Goal: Communication & Community: Ask a question

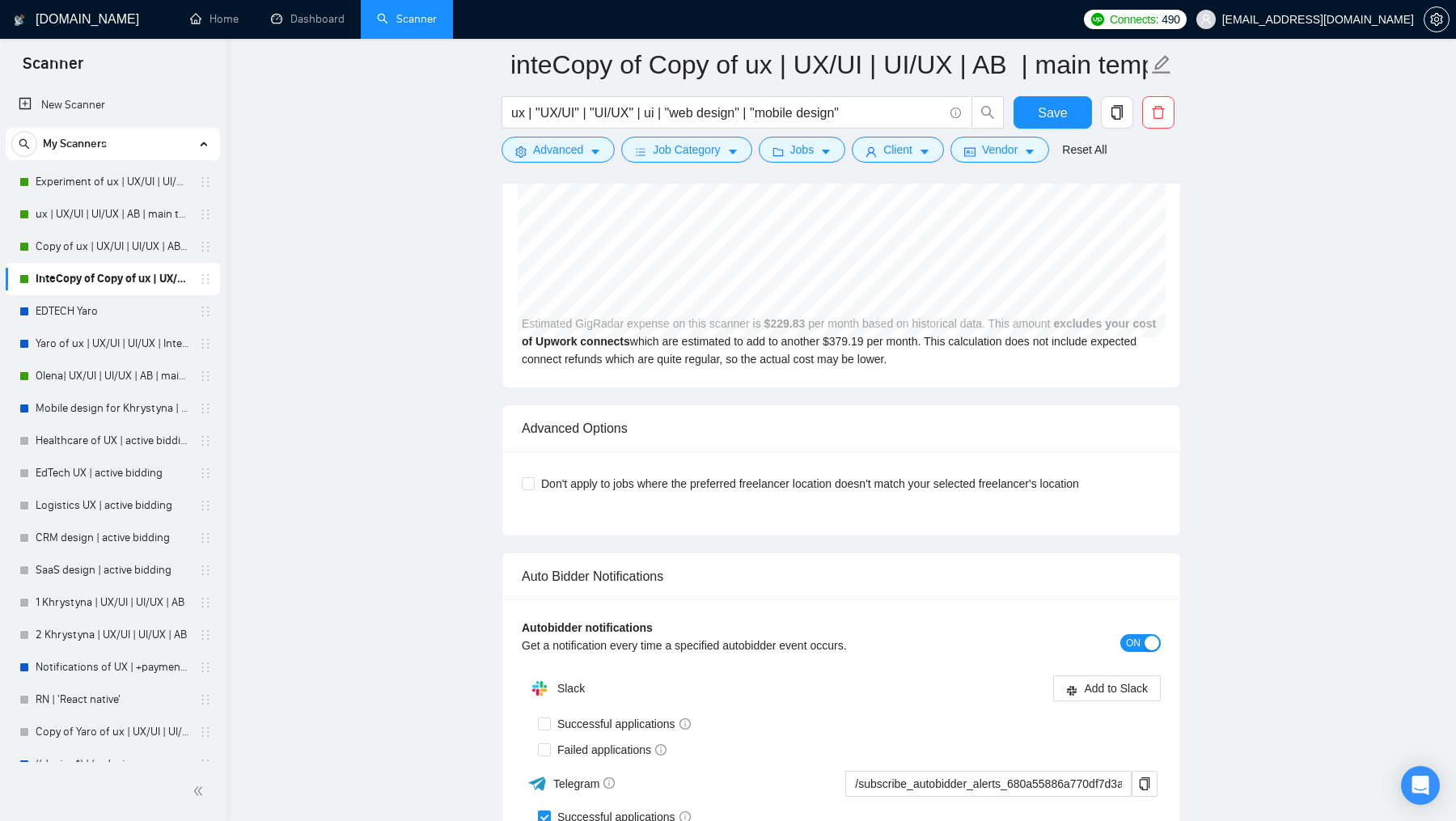
scroll to position [107, 0]
click at [388, 16] on link "Scanner" at bounding box center [407, 19] width 60 height 14
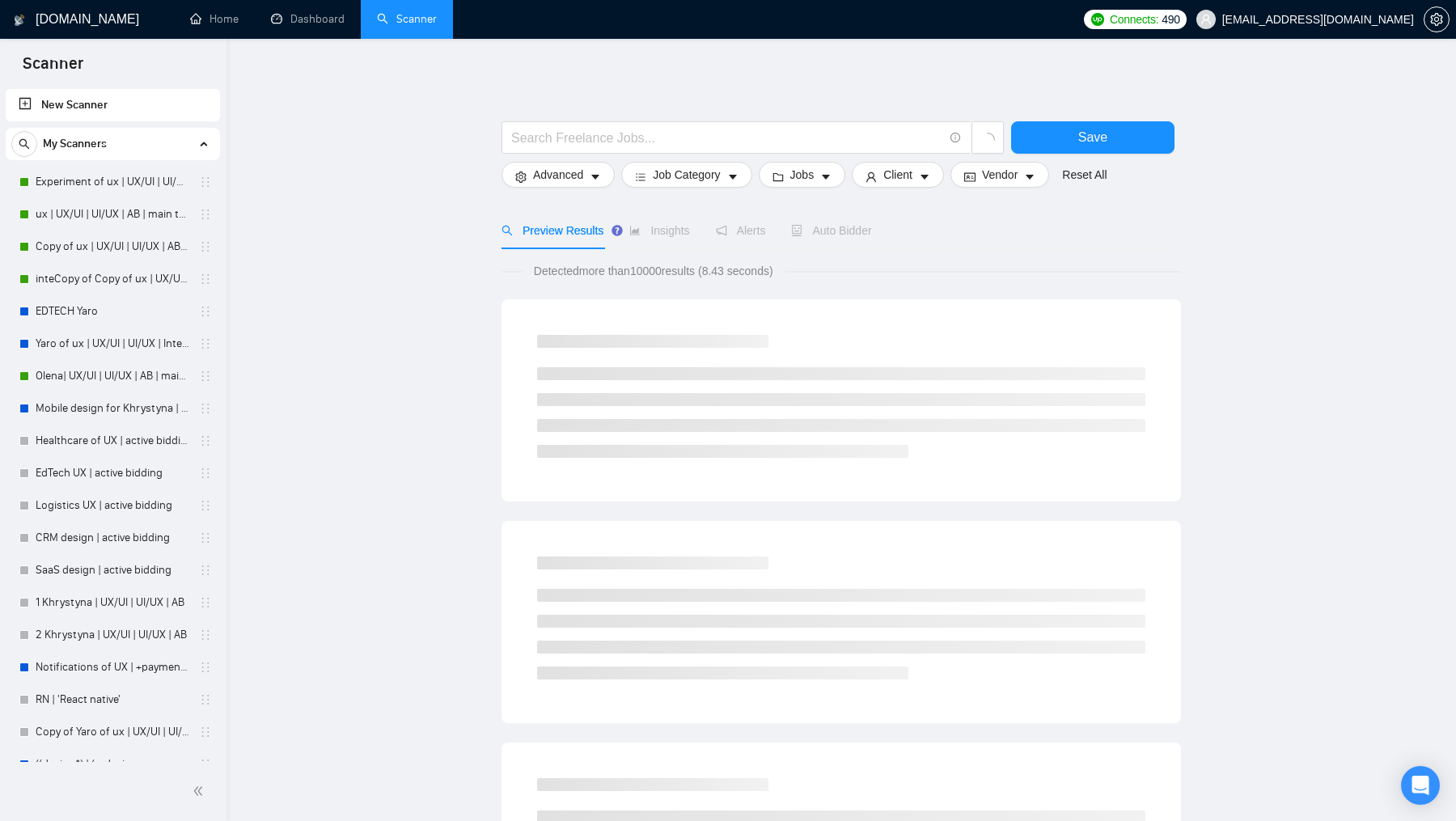
click at [103, 101] on link "New Scanner" at bounding box center [113, 104] width 189 height 32
click at [316, 264] on main "Save Advanced Job Category Jobs Client Vendor Reset All Preview Results Insight…" at bounding box center [841, 746] width 1178 height 1363
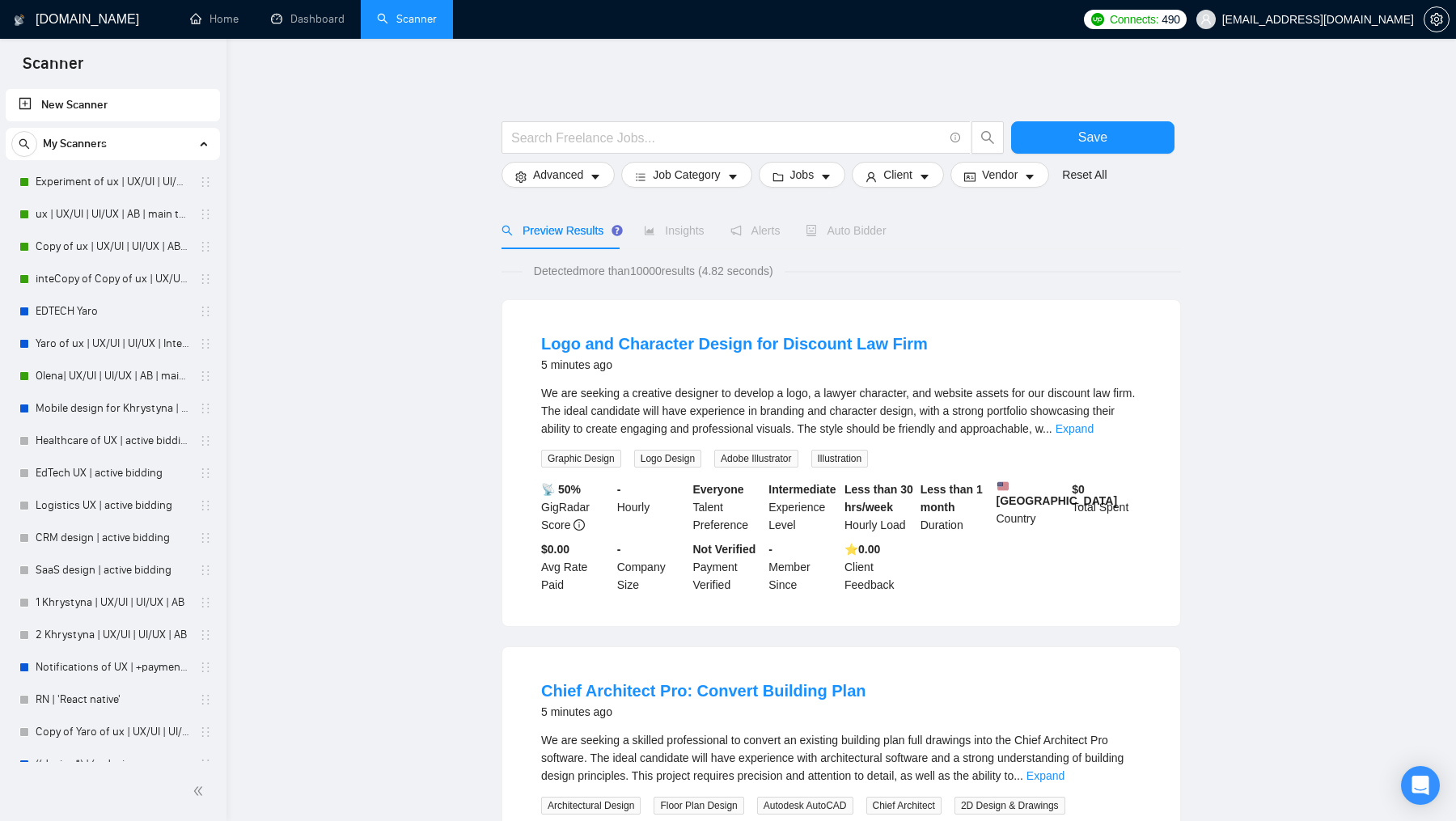
click at [852, 229] on span "Auto Bidder" at bounding box center [846, 231] width 80 height 13
click at [716, 134] on input "text" at bounding box center [727, 138] width 432 height 20
type input "qa"
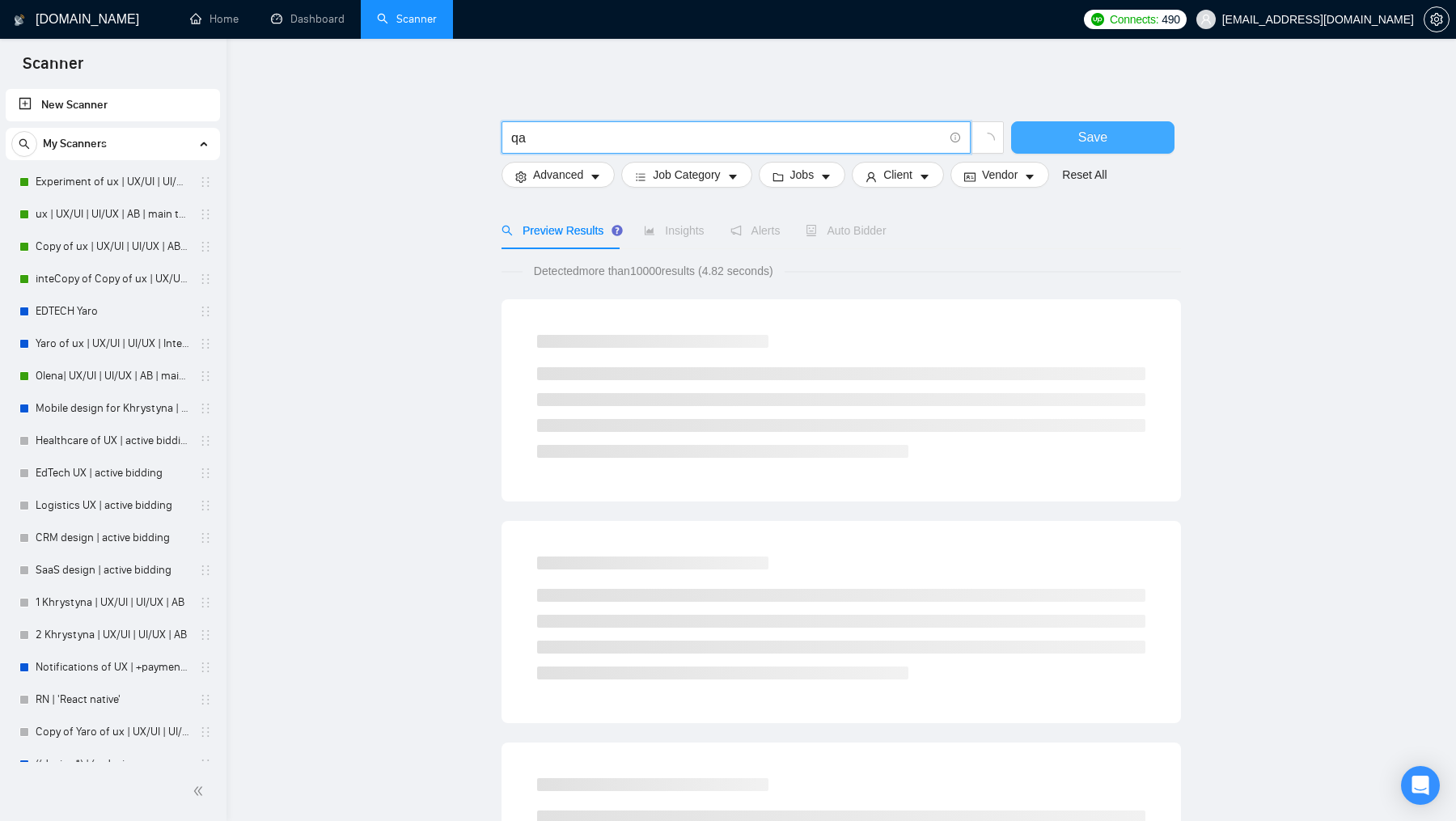
click at [1064, 133] on button "Save" at bounding box center [1092, 138] width 163 height 32
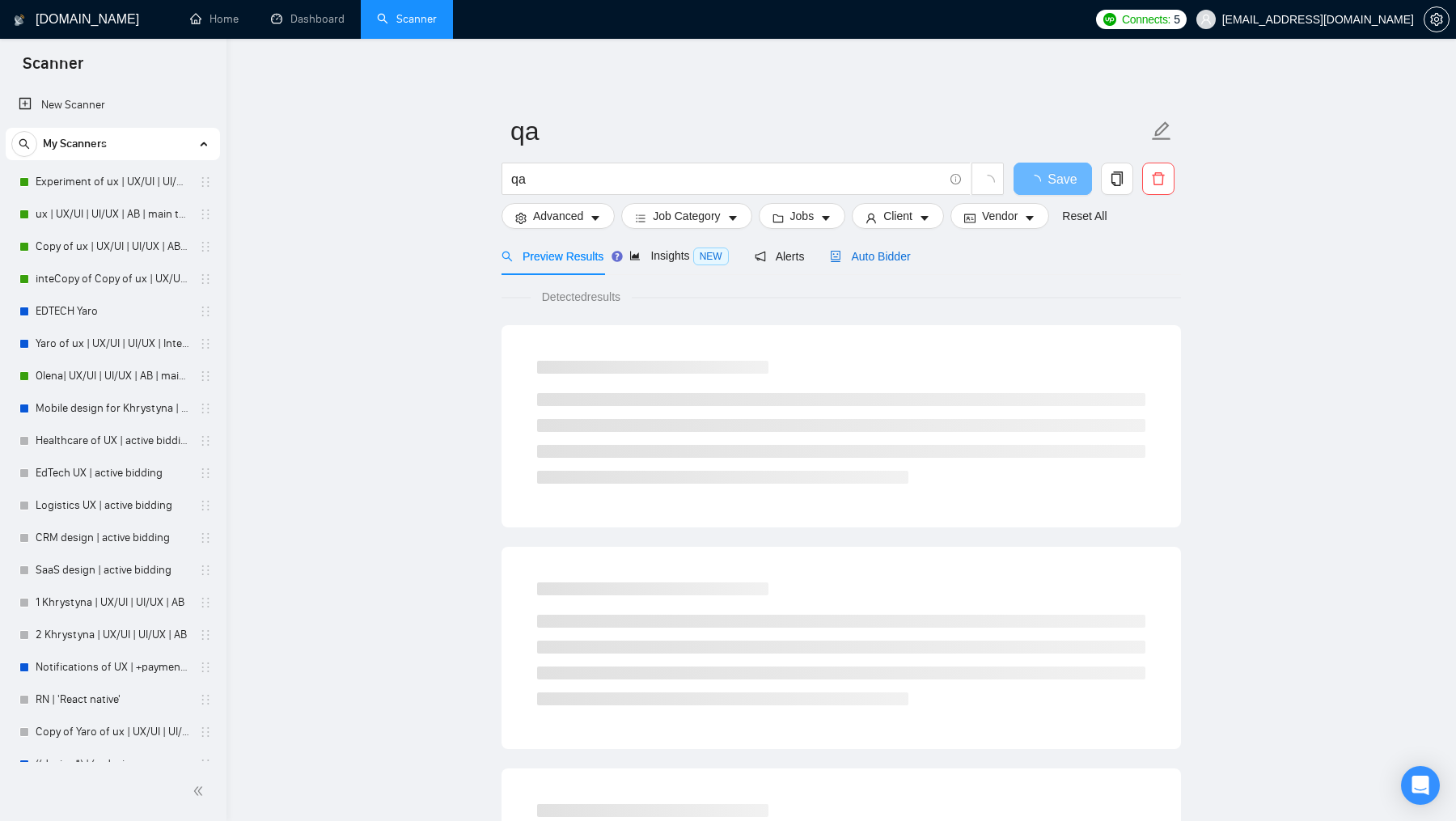
click at [852, 262] on span "Auto Bidder" at bounding box center [870, 257] width 80 height 13
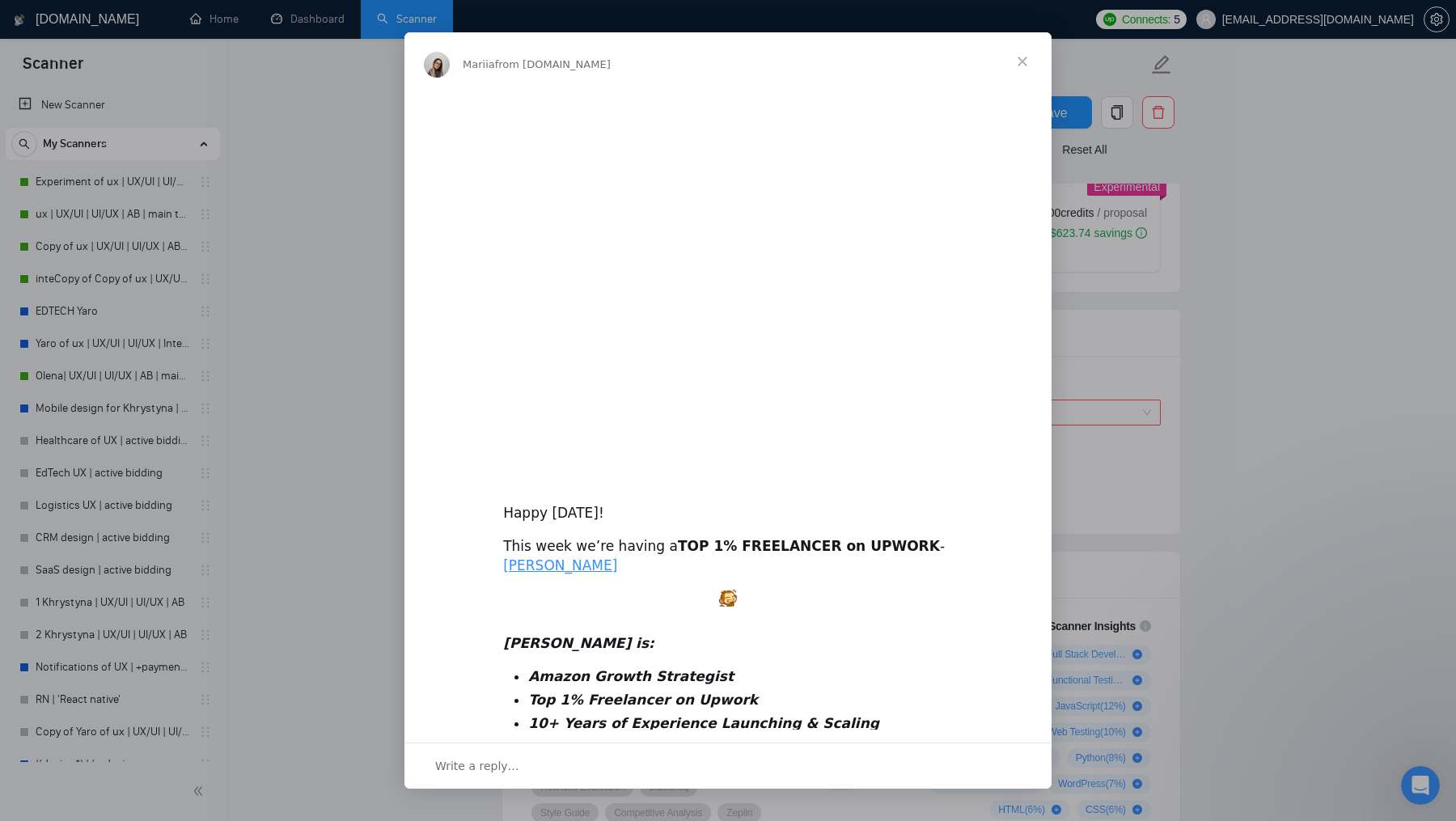
click at [1010, 63] on span "Close" at bounding box center [1023, 61] width 58 height 58
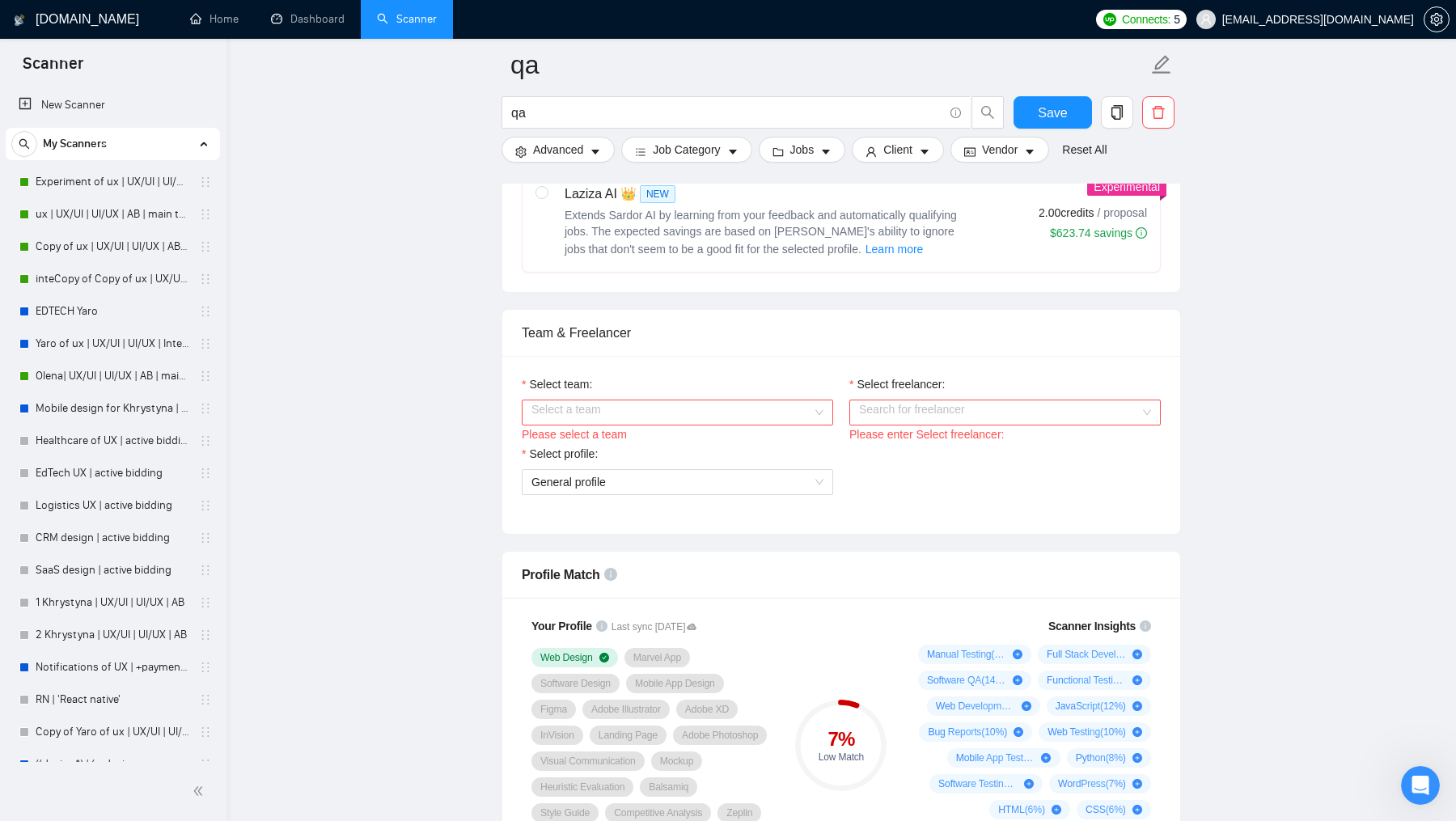
click at [774, 442] on div "Please select a team" at bounding box center [677, 434] width 311 height 17
click at [765, 425] on input "Select team:" at bounding box center [672, 413] width 281 height 24
click at [717, 461] on div "QUARTE" at bounding box center [677, 456] width 292 height 17
click at [926, 416] on input "Select freelancer:" at bounding box center [999, 413] width 281 height 24
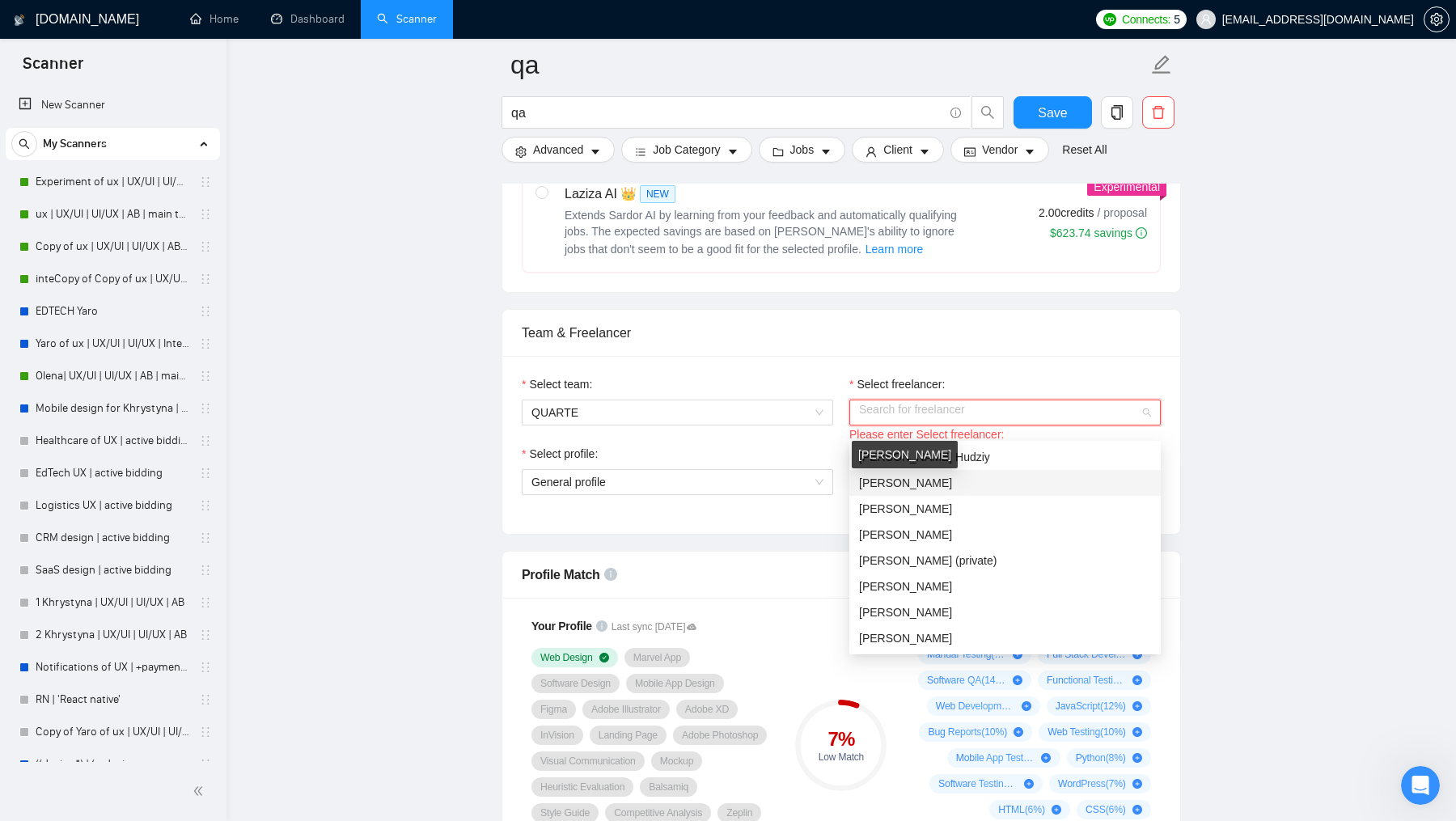
click at [932, 478] on span "[PERSON_NAME]" at bounding box center [905, 483] width 93 height 13
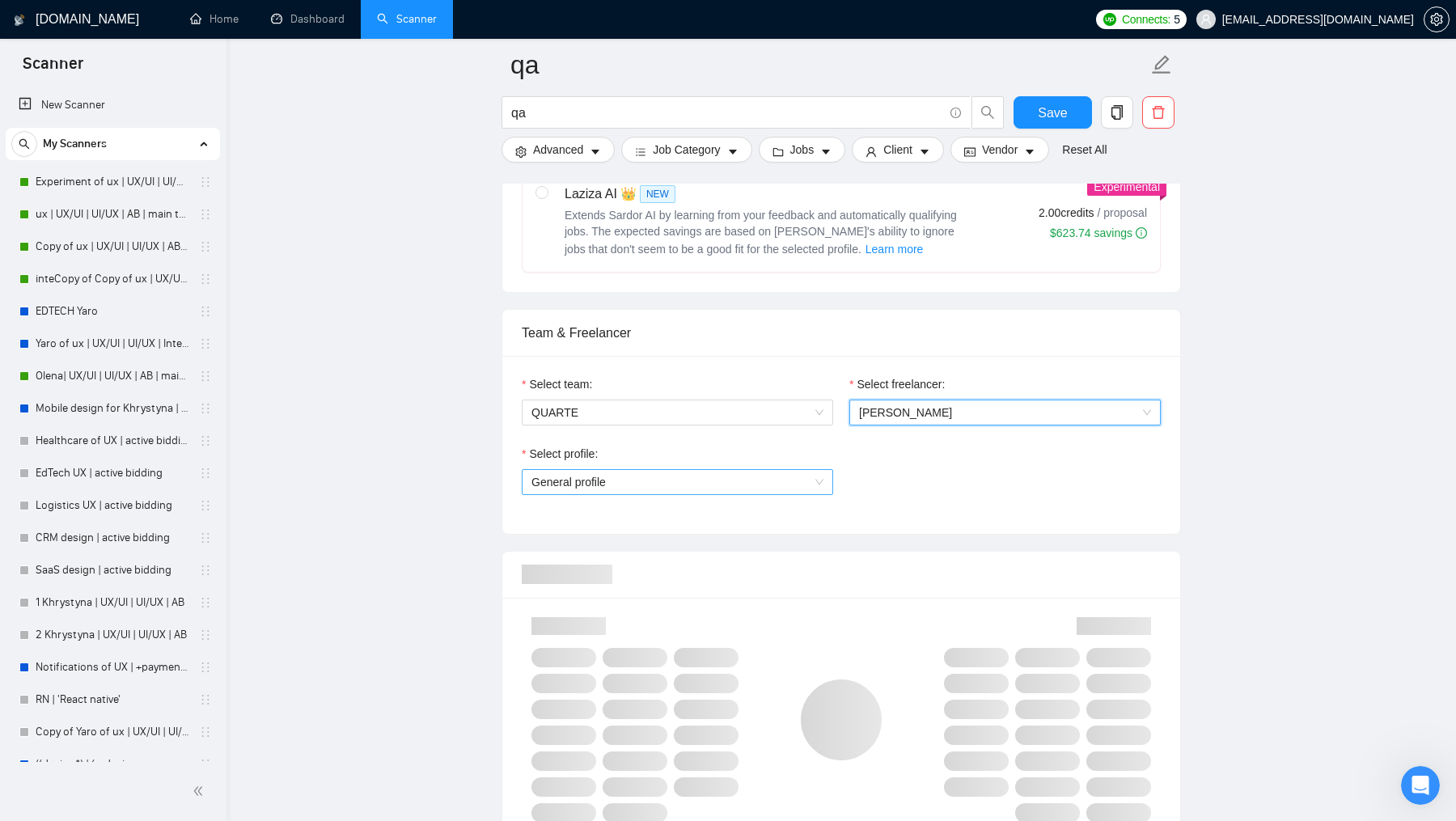
click at [720, 495] on span "General profile" at bounding box center [677, 482] width 292 height 24
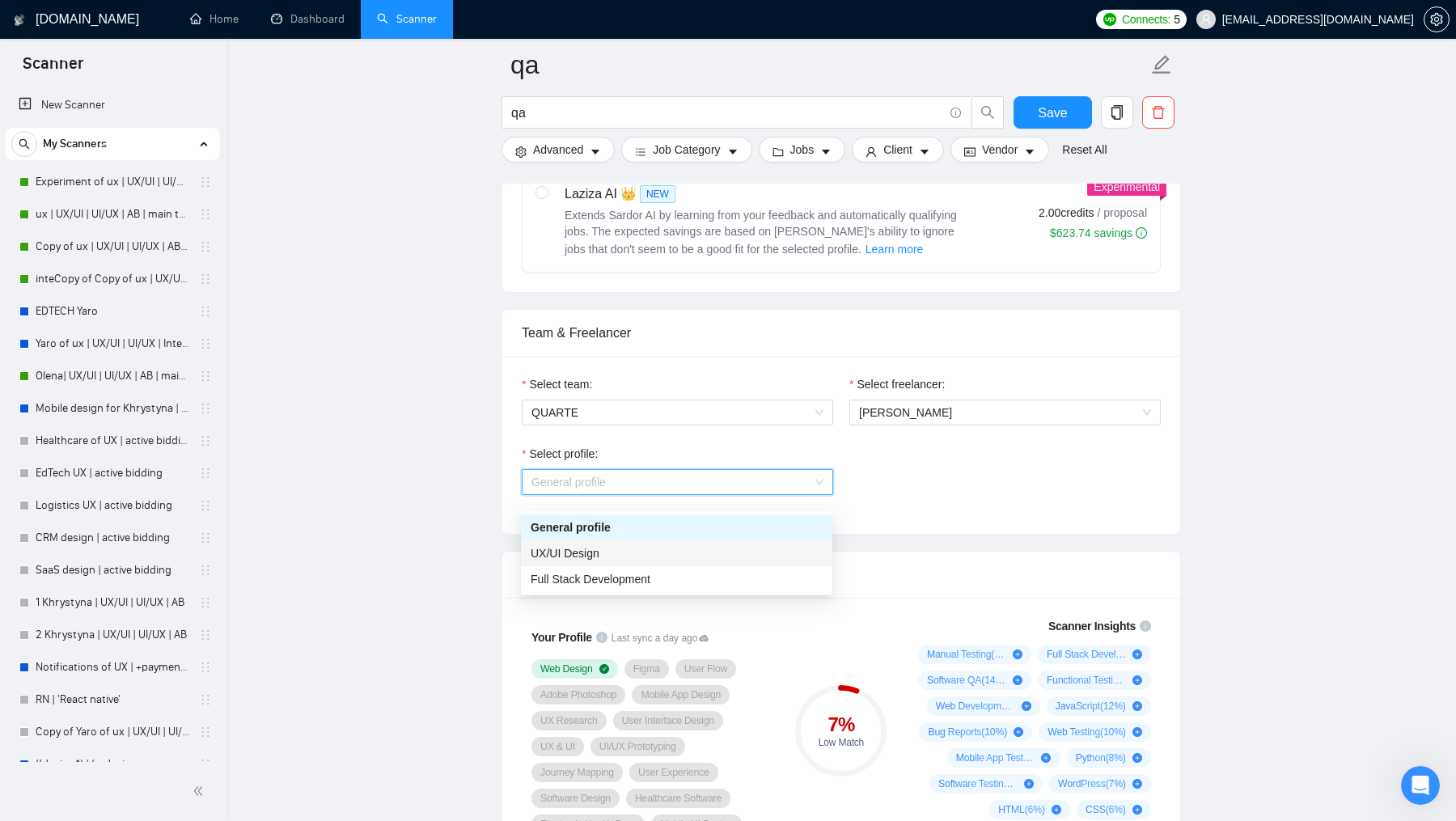
click at [668, 559] on div "UX/UI Design" at bounding box center [677, 553] width 292 height 17
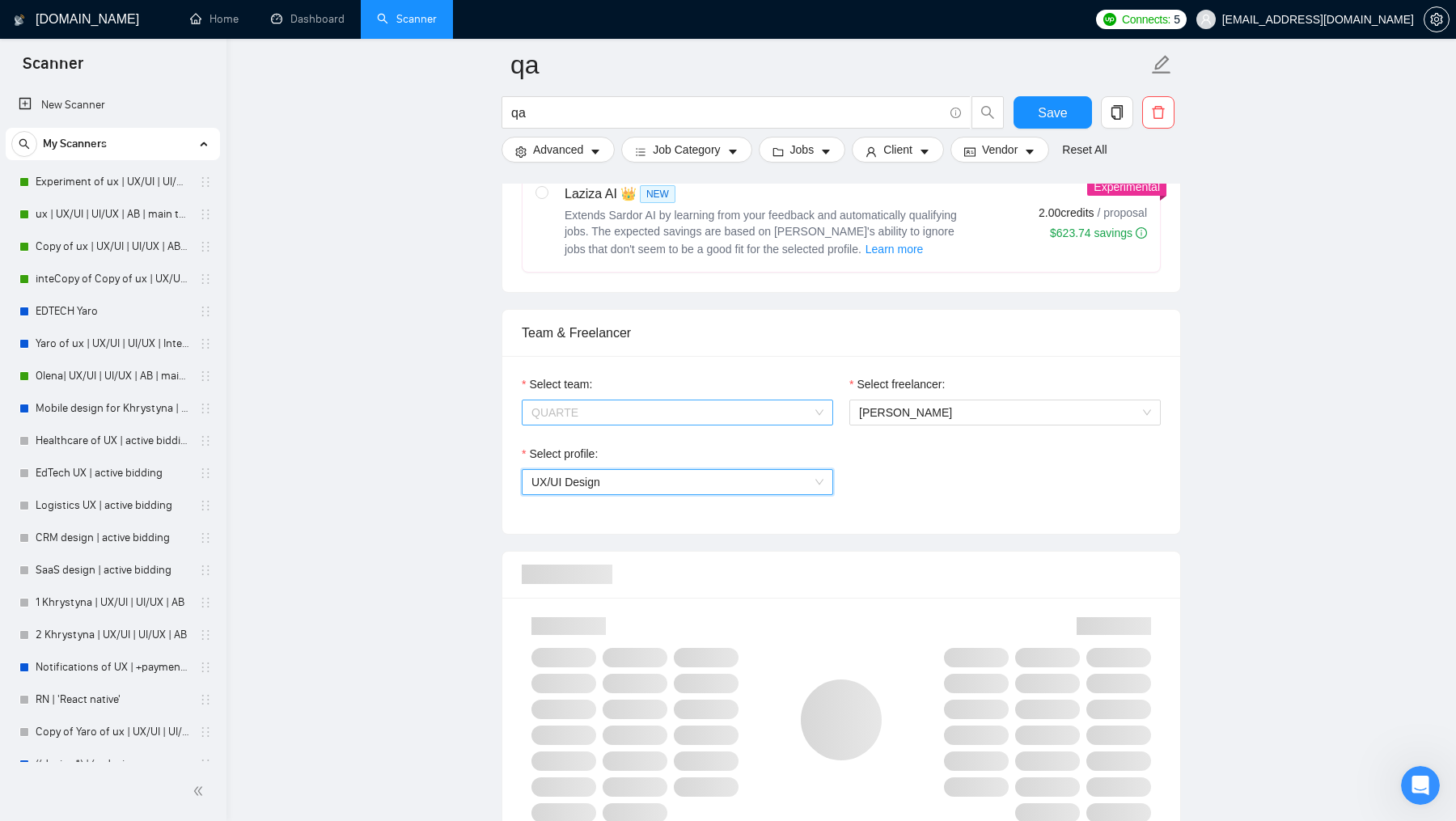
click at [688, 421] on span "QUARTE" at bounding box center [677, 413] width 292 height 24
click at [641, 462] on div "QUARTE" at bounding box center [677, 456] width 292 height 17
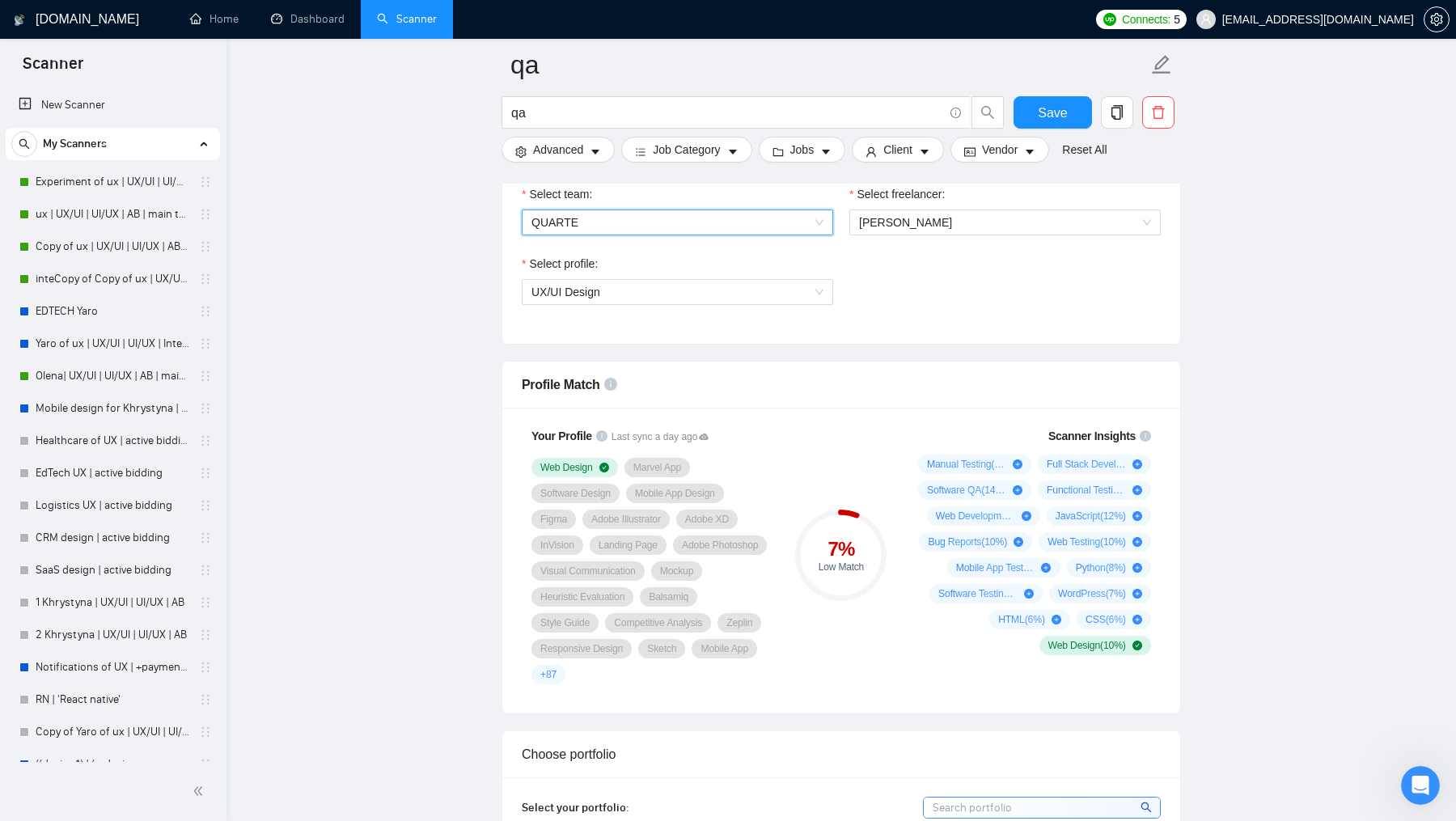
scroll to position [947, 0]
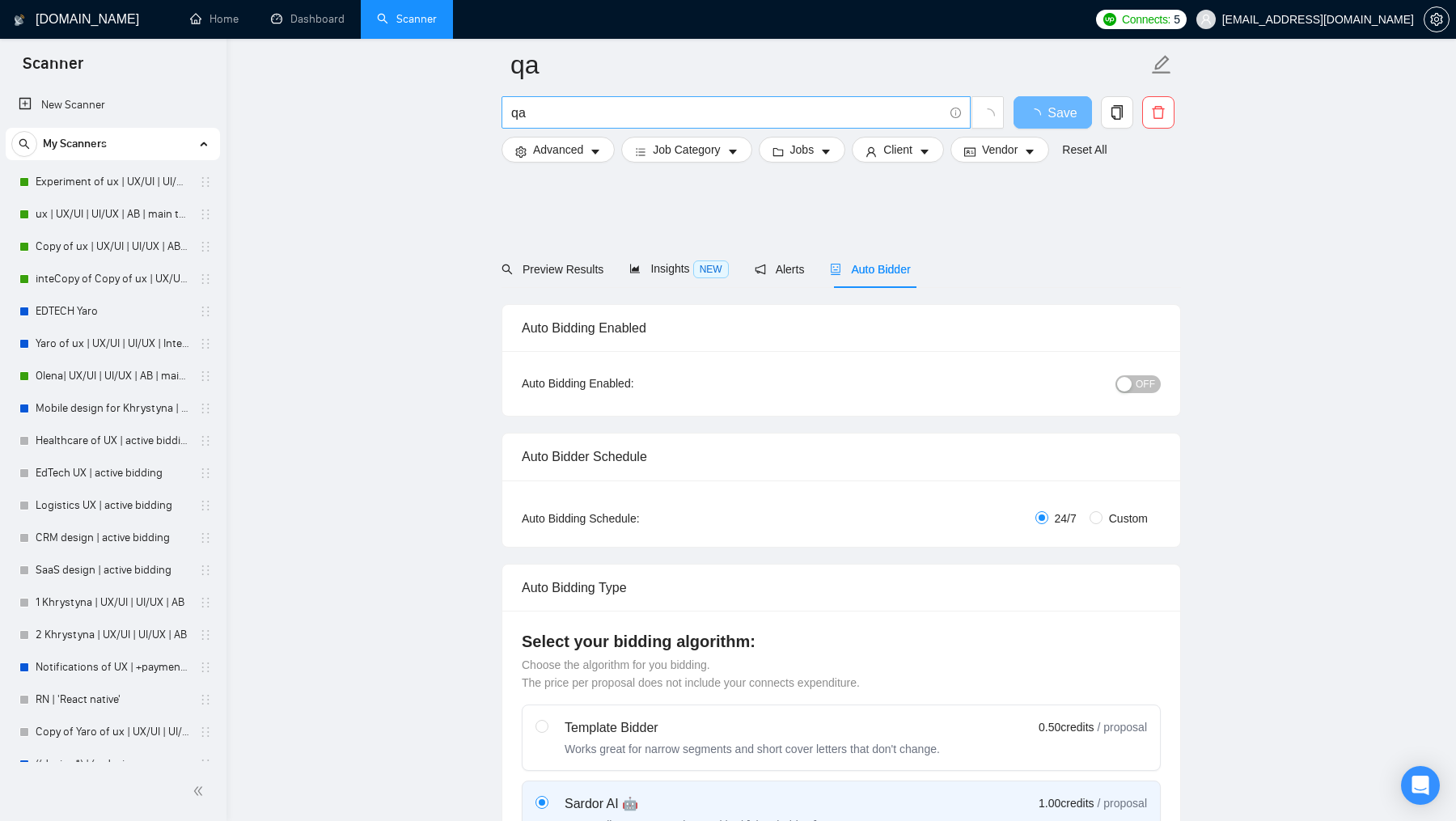
scroll to position [857, 0]
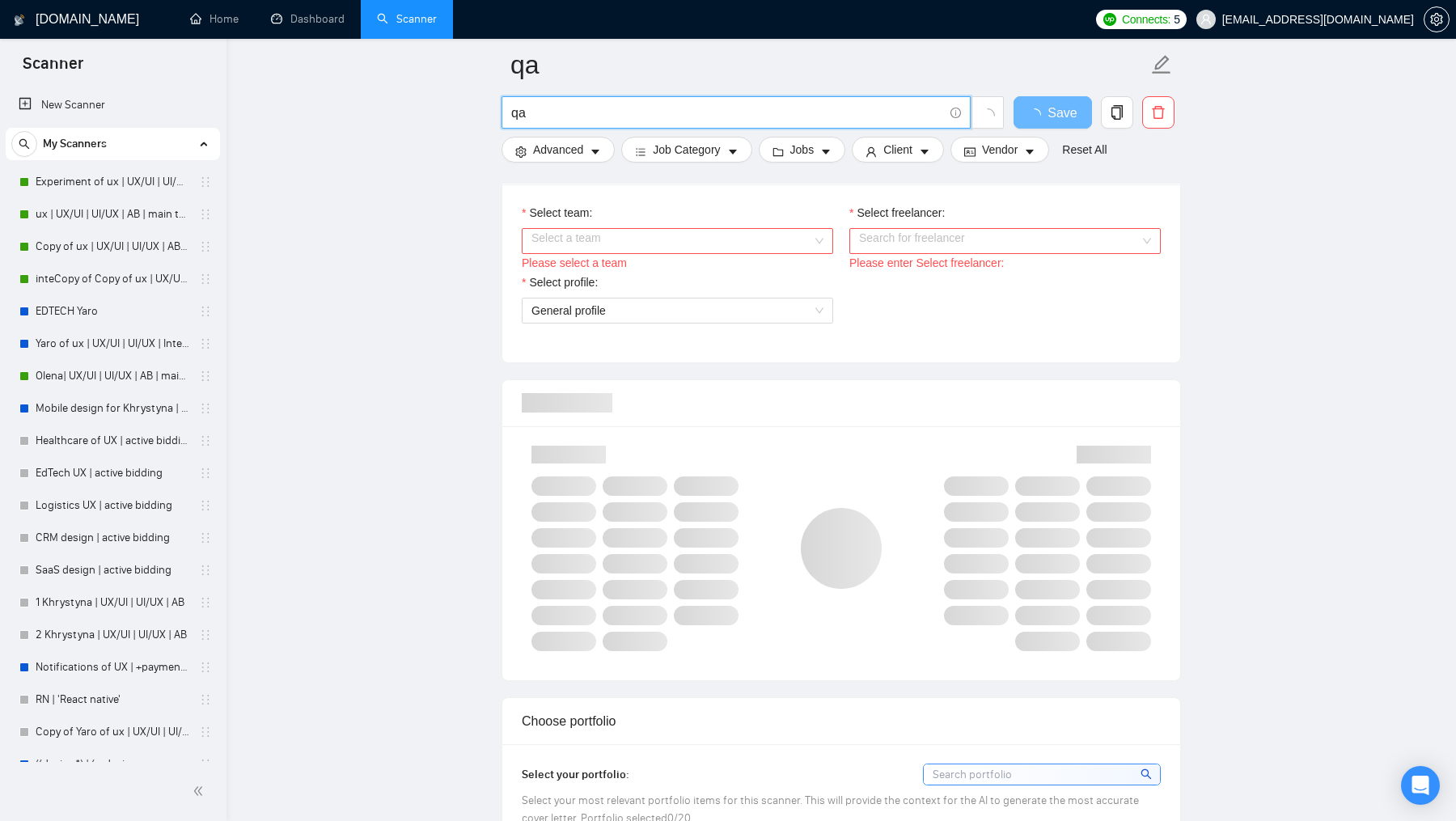
click at [599, 104] on input "qa" at bounding box center [727, 113] width 432 height 20
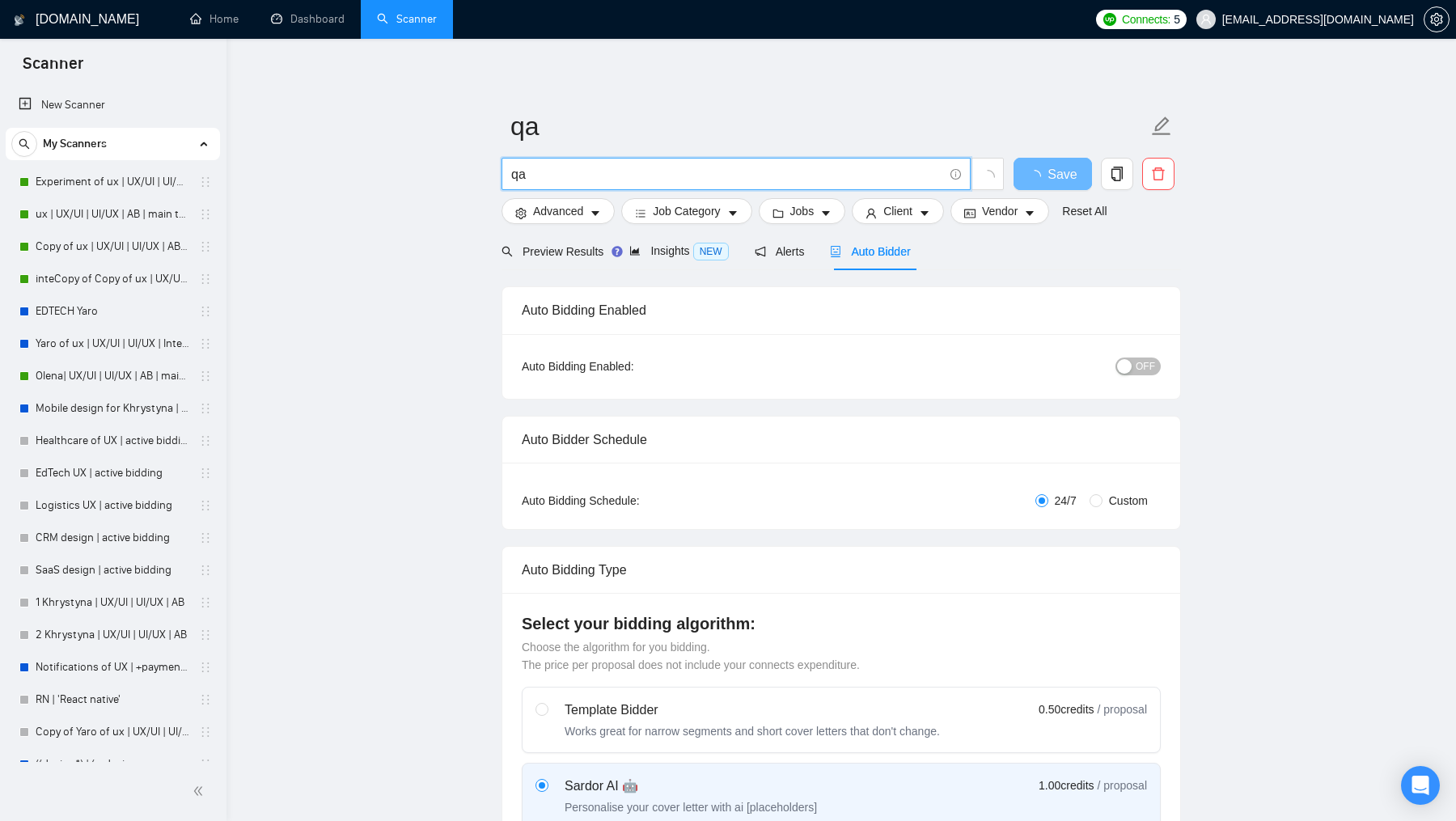
scroll to position [0, 0]
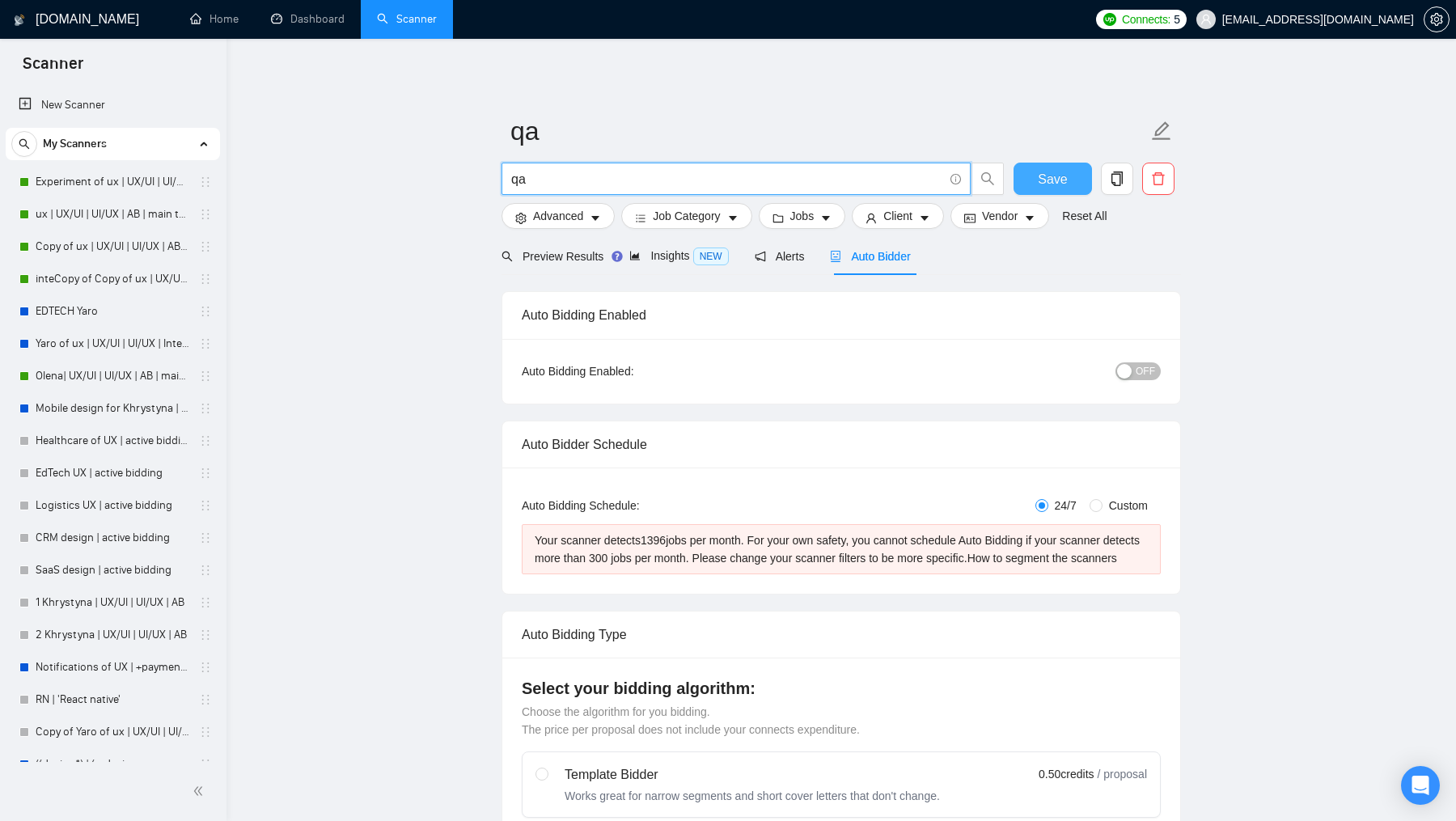
click at [1064, 176] on span "Save" at bounding box center [1052, 179] width 29 height 20
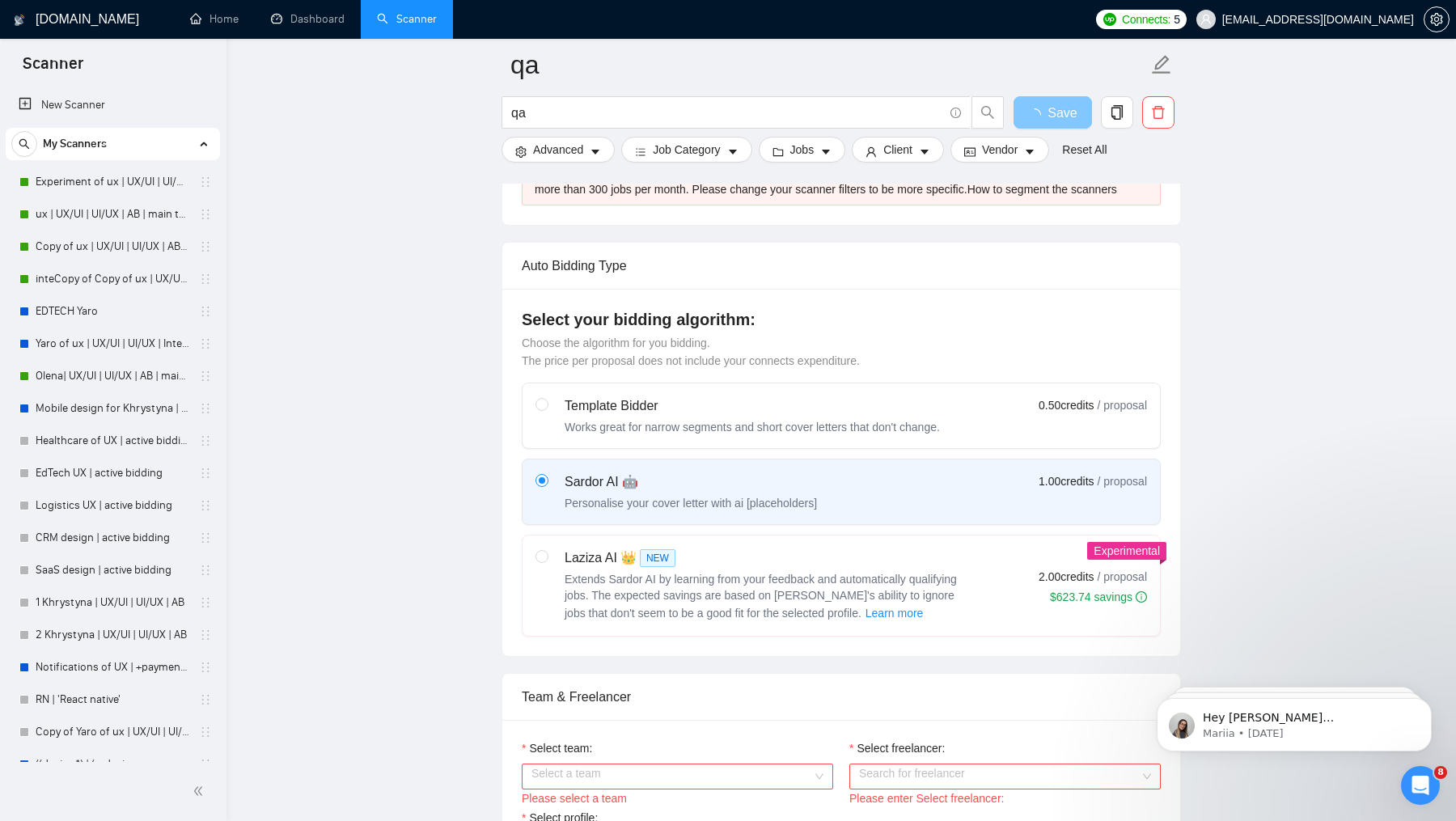
scroll to position [717, 0]
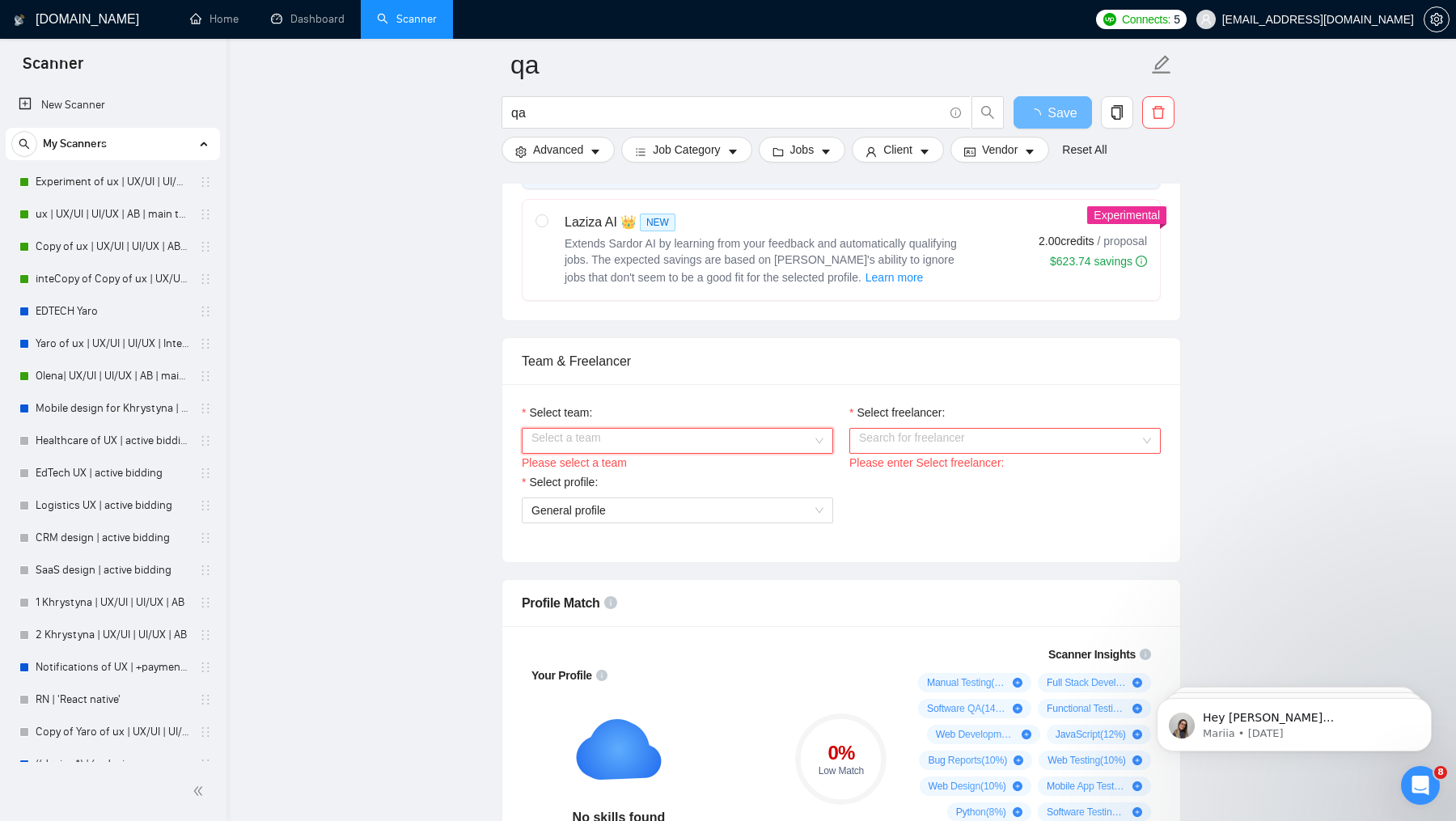
click at [783, 453] on input "Select team:" at bounding box center [672, 441] width 281 height 24
click at [687, 491] on div "QUARTE" at bounding box center [677, 485] width 292 height 17
click at [702, 384] on div "Team & Freelancer" at bounding box center [841, 361] width 639 height 46
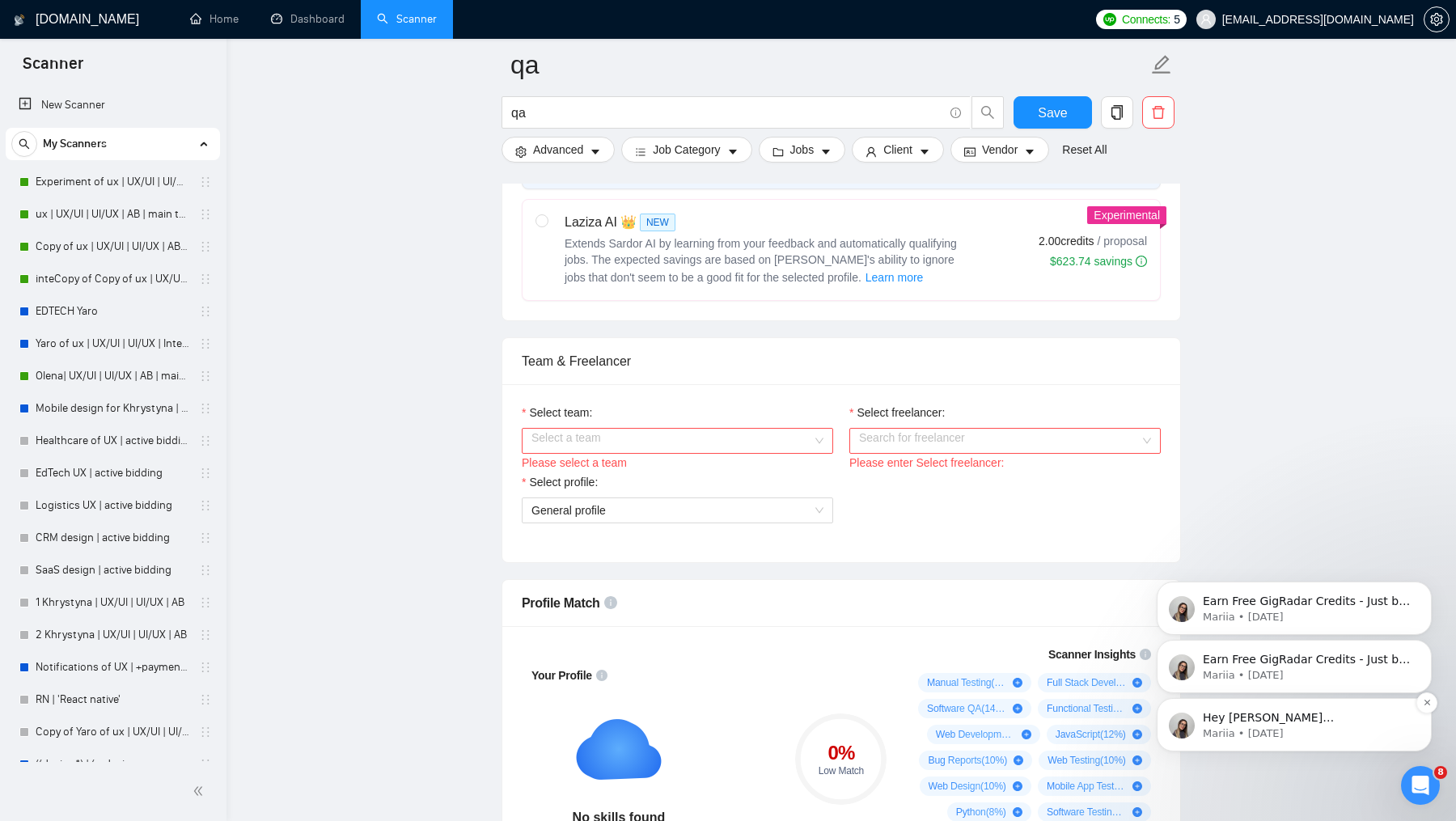
click at [1314, 735] on p "Mariia • 4w ago" at bounding box center [1308, 734] width 209 height 15
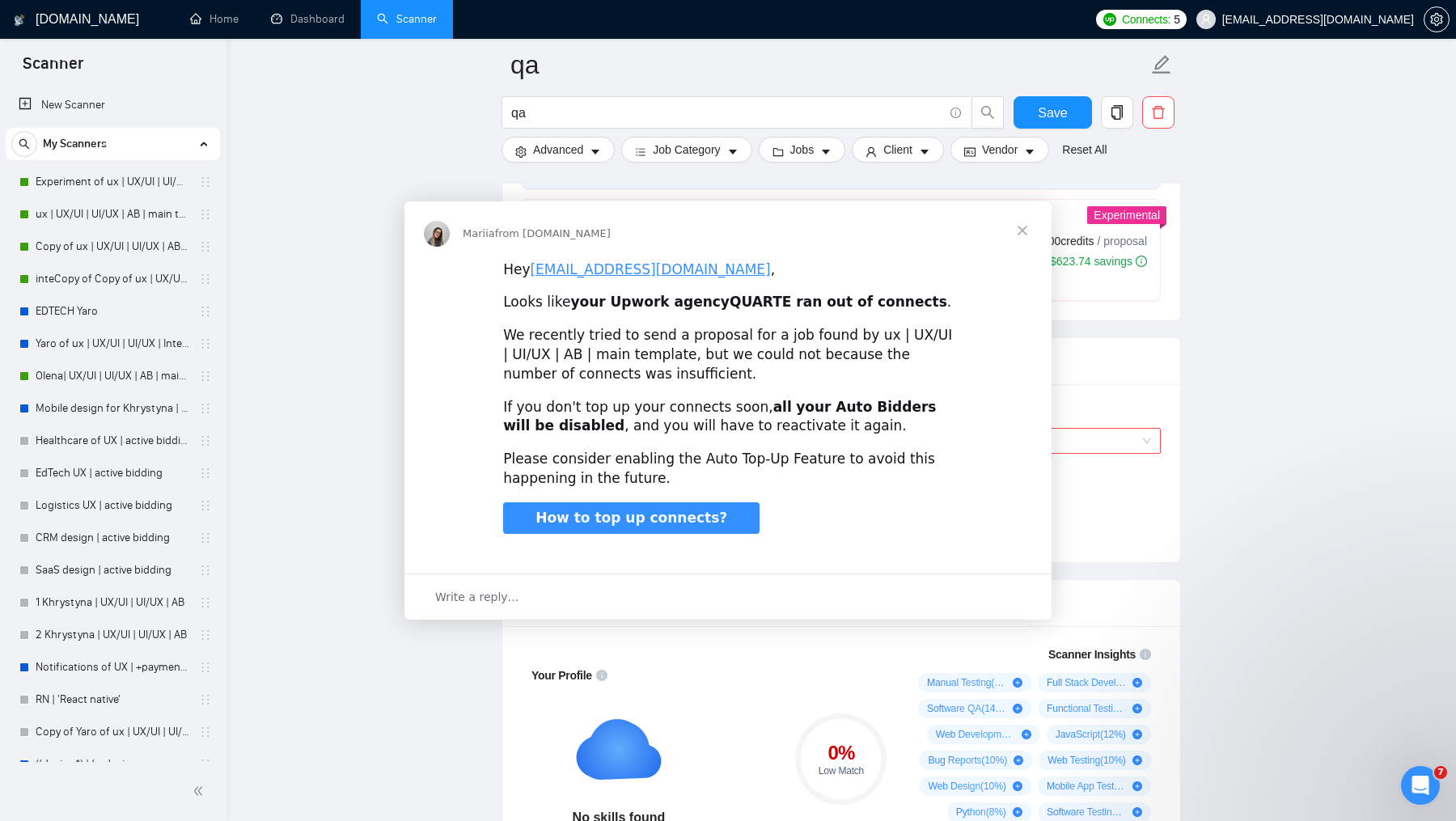
scroll to position [0, 0]
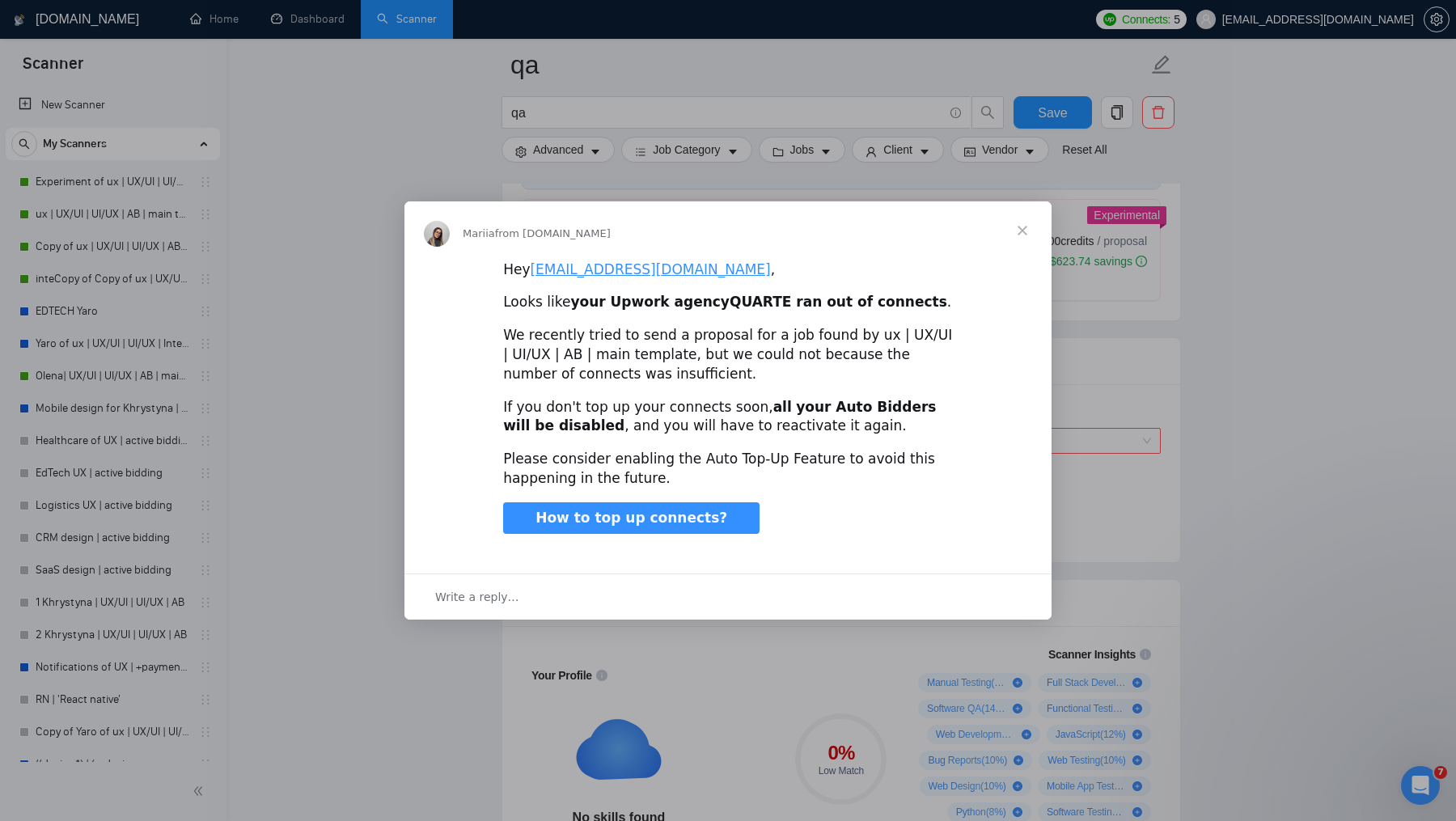
click at [1022, 229] on span "Close" at bounding box center [1023, 230] width 58 height 58
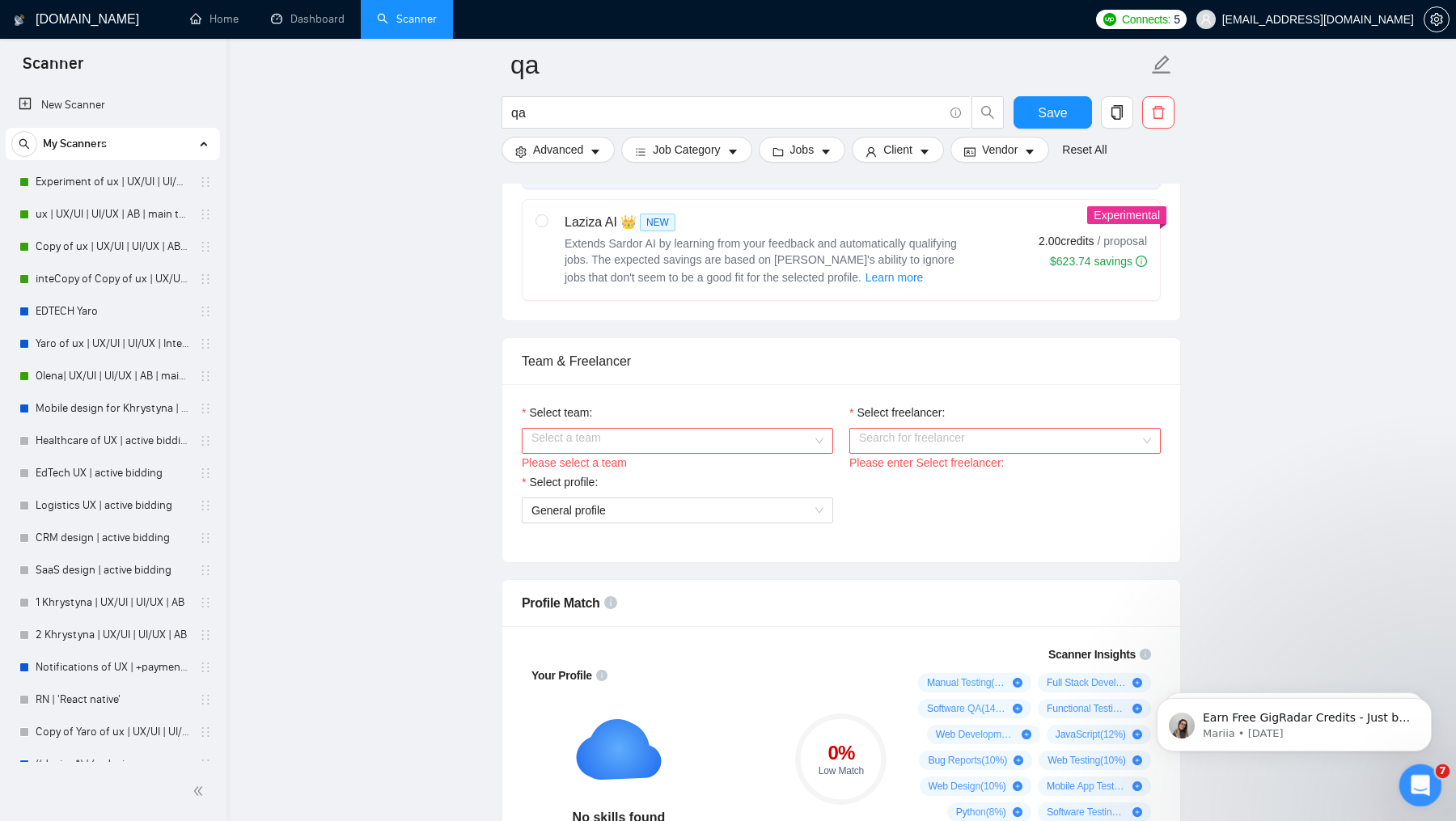
click at [1431, 772] on div "Open Intercom Messenger" at bounding box center [1418, 783] width 53 height 53
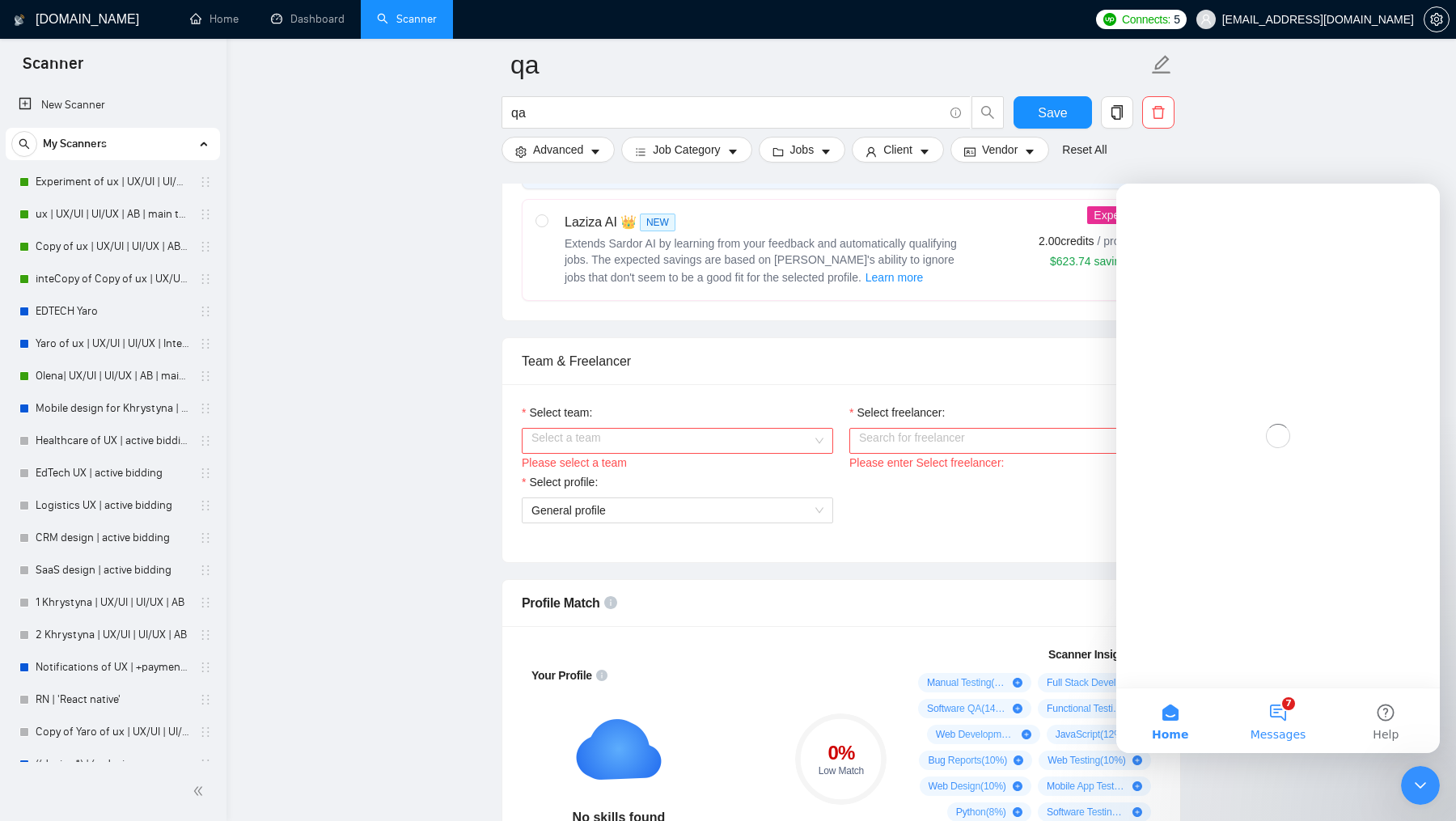
click at [1275, 717] on button "7 Messages" at bounding box center [1278, 721] width 108 height 65
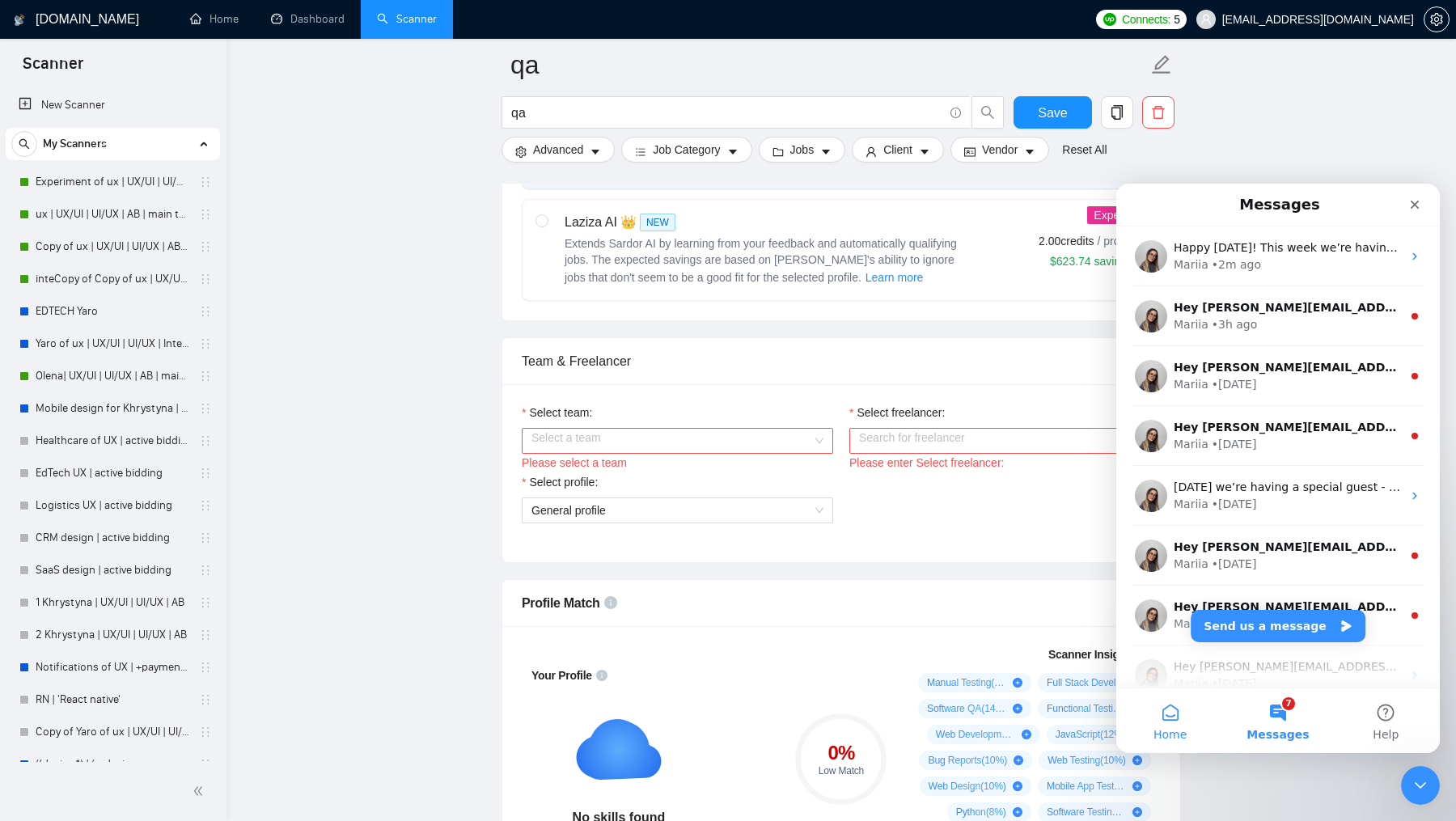
click at [1166, 712] on button "Home" at bounding box center [1170, 721] width 108 height 65
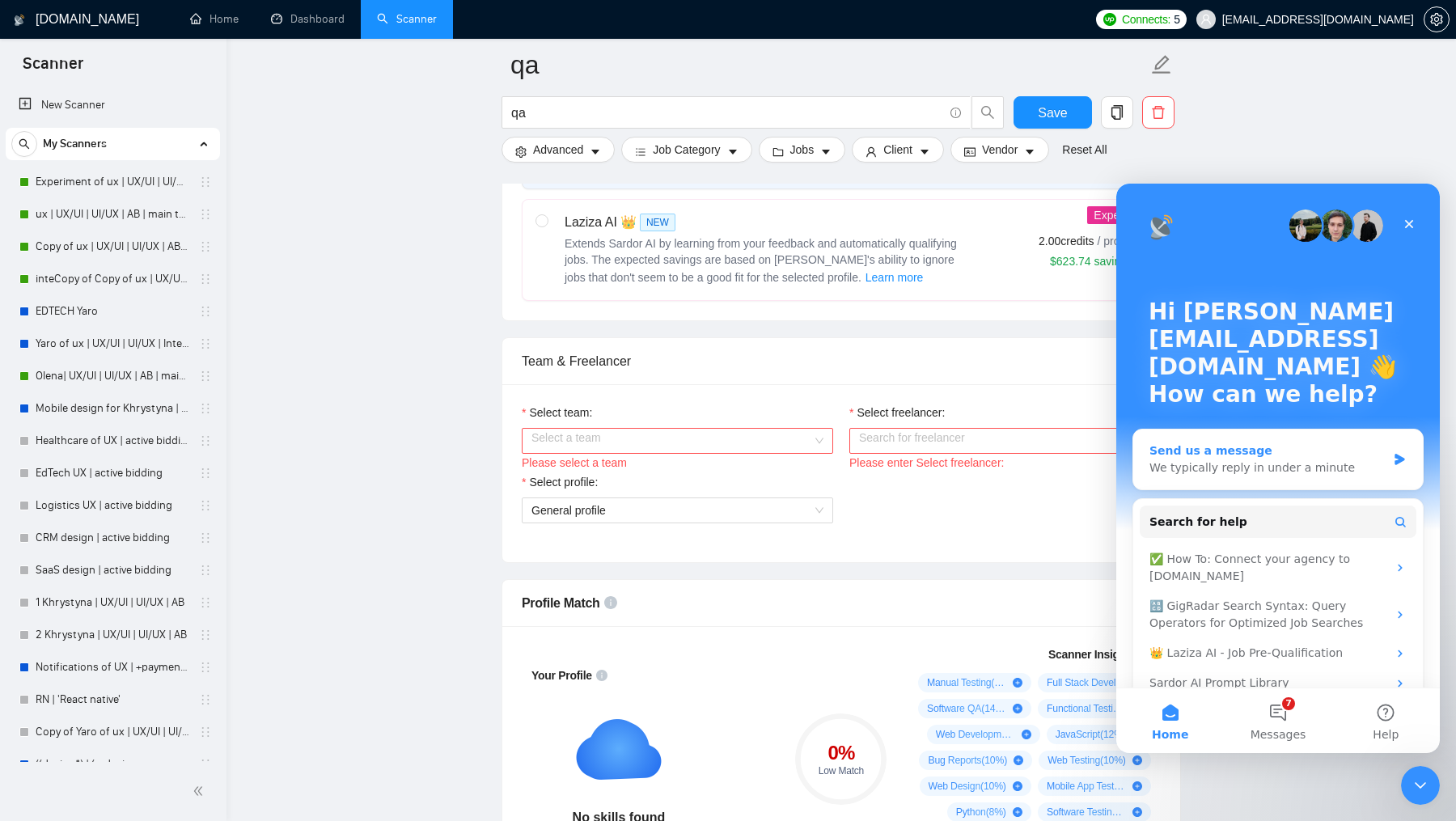
click at [1238, 465] on div "We typically reply in under a minute" at bounding box center [1268, 468] width 237 height 17
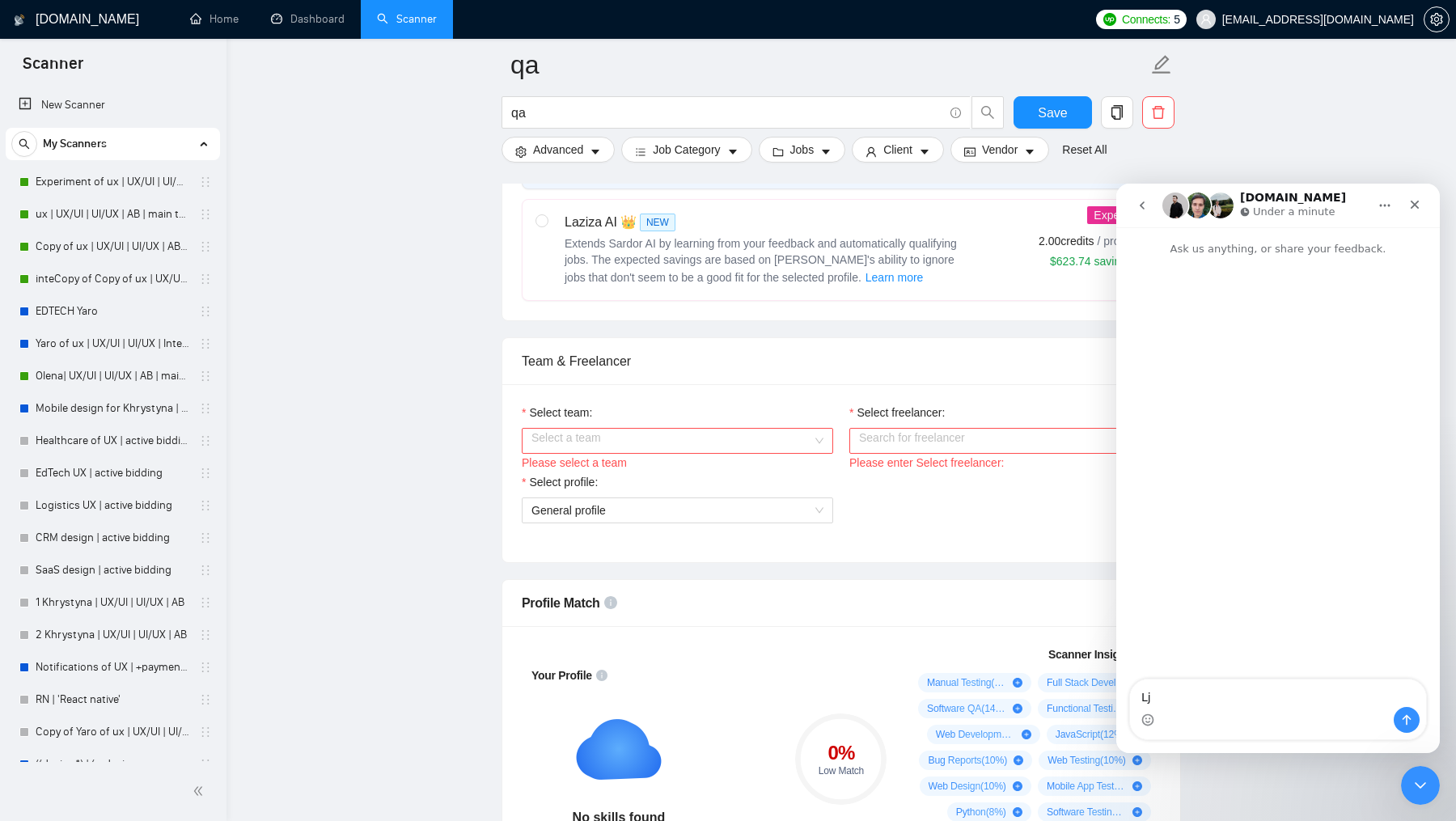
type textarea "L"
type textarea "Р"
drag, startPoint x: 1169, startPoint y: 694, endPoint x: 1287, endPoint y: 695, distance: 118.0
click at [1287, 695] on textarea "Hi! If I create a new team as a part of my agency, can I use gigradar for this" at bounding box center [1279, 685] width 297 height 44
type textarea "Hi! If I create a new team as a part of my agency, can I use the same gigradar …"
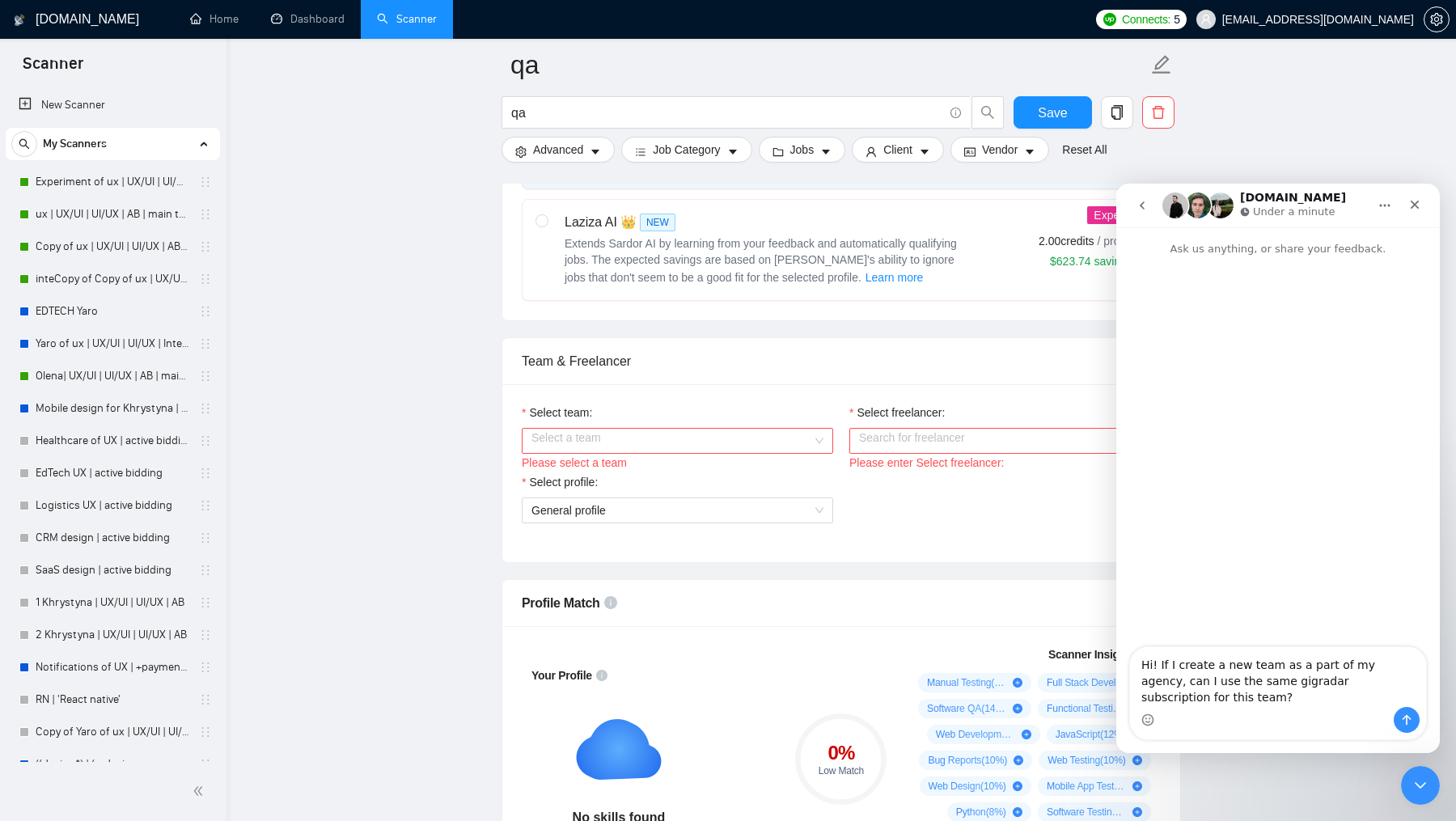
click at [1281, 683] on textarea "Hi! If I create a new team as a part of my agency, can I use the same gigradar …" at bounding box center [1279, 677] width 297 height 60
click at [1401, 696] on textarea "Hi! If I create a new team as a part of my agency, can I use the same gigradar …" at bounding box center [1279, 677] width 297 height 60
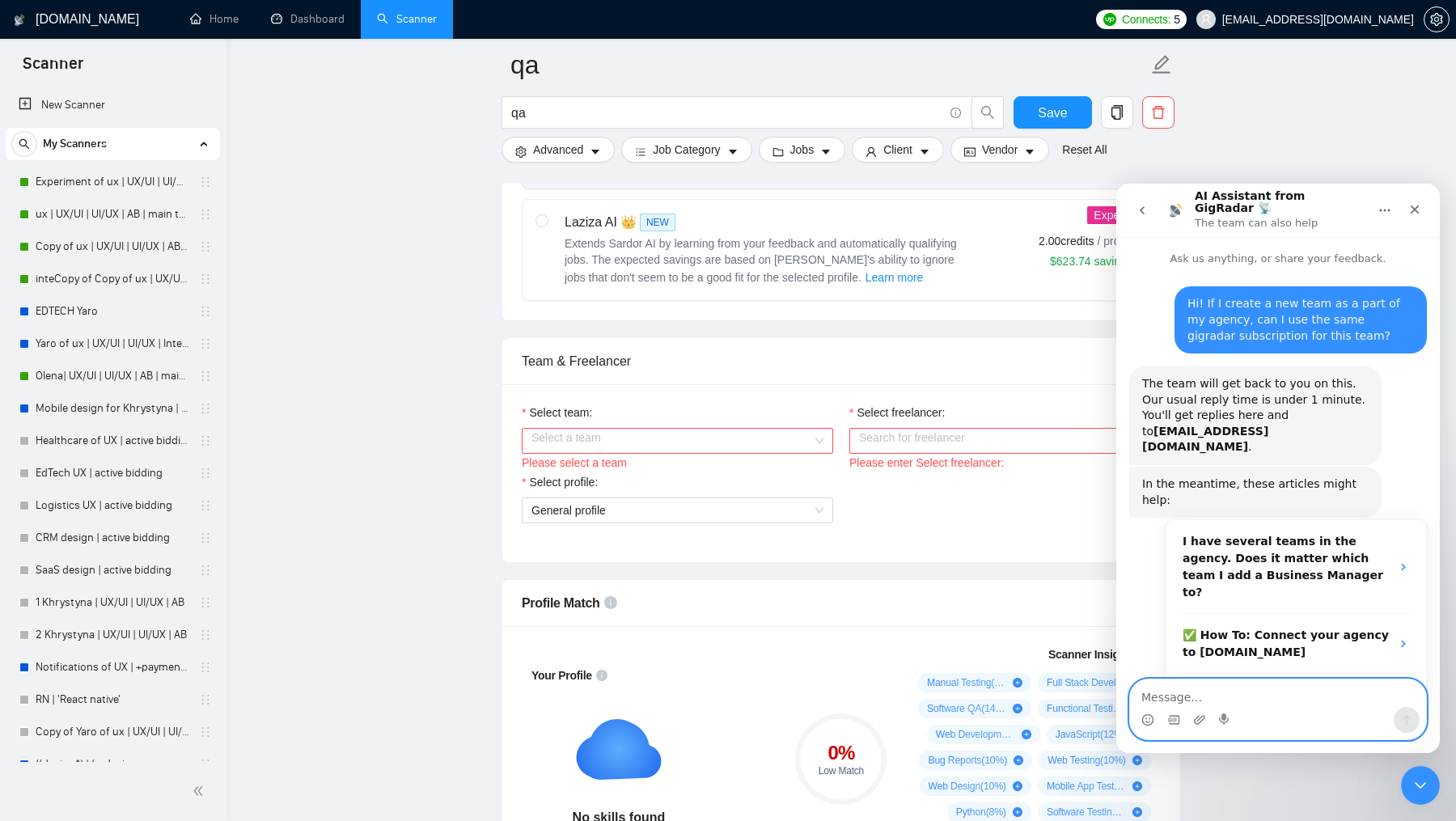
scroll to position [86, 0]
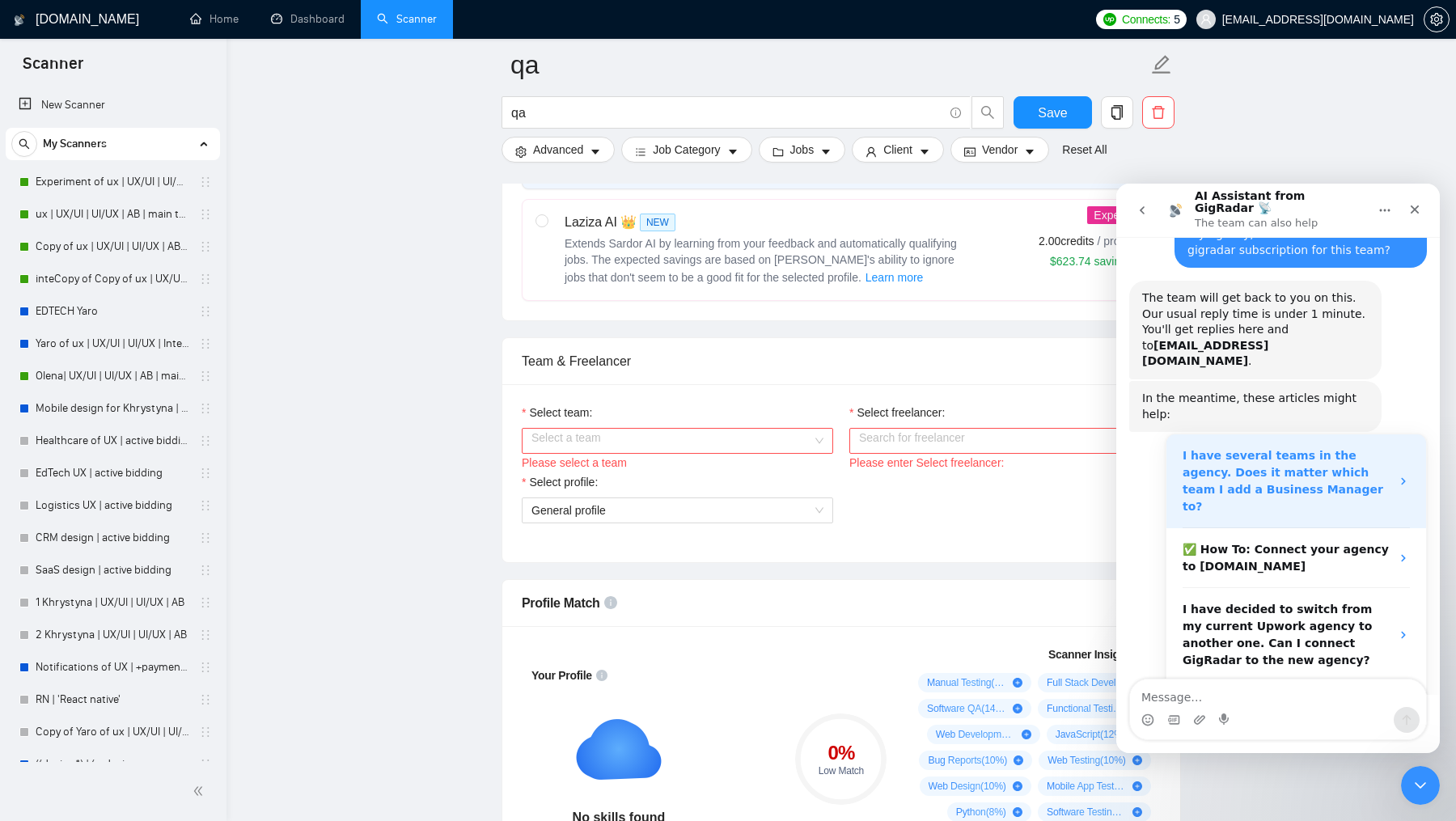
click at [1186, 458] on div "I have several teams in the agency. Does it matter which team I add a Business …" at bounding box center [1297, 481] width 260 height 94
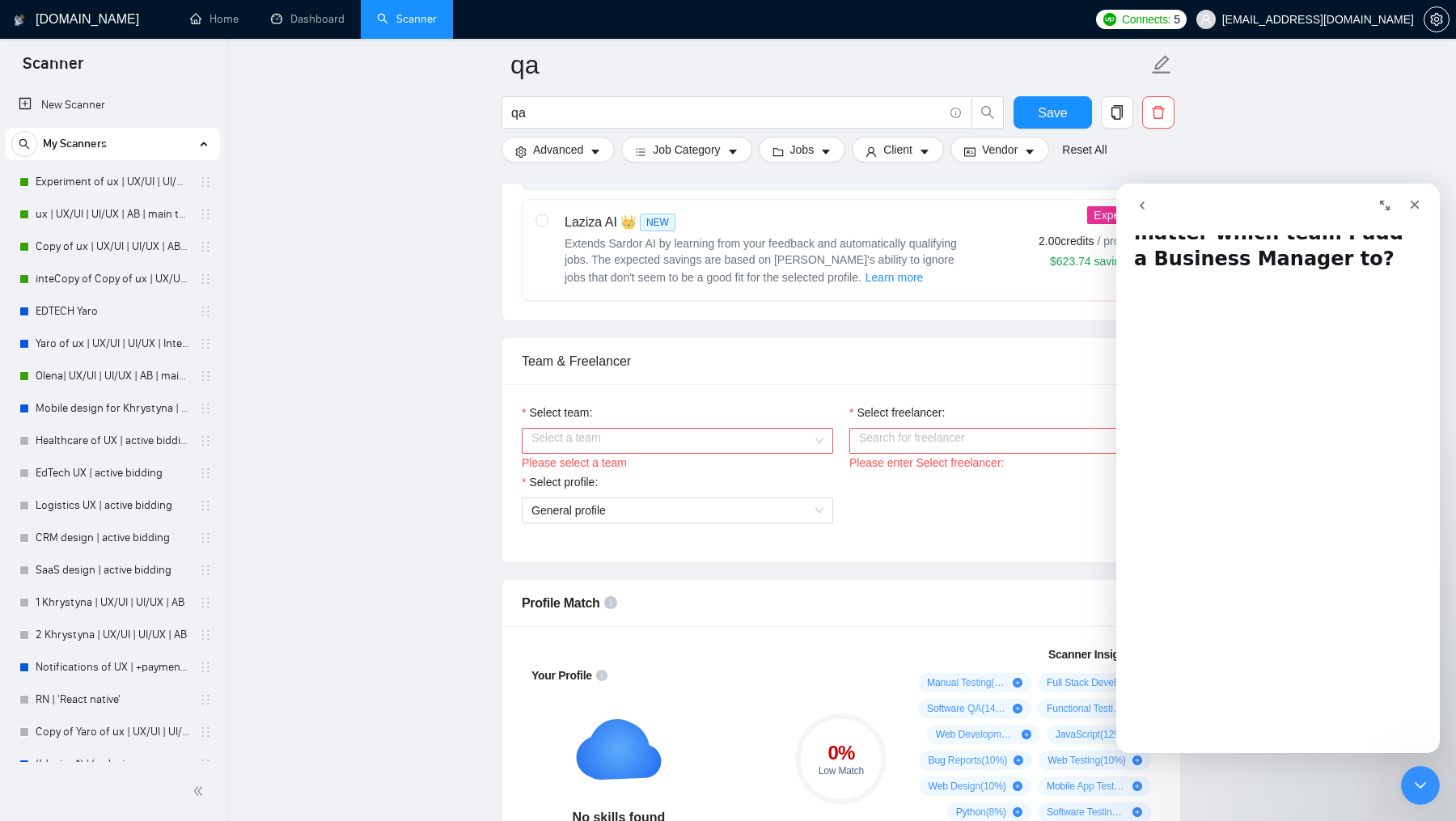
scroll to position [94, 0]
